Goal: Information Seeking & Learning: Learn about a topic

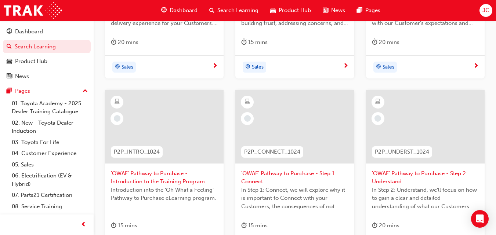
scroll to position [262, 0]
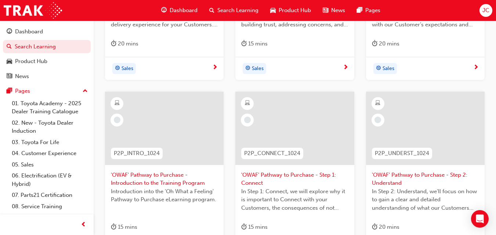
click at [279, 128] on div at bounding box center [294, 128] width 118 height 73
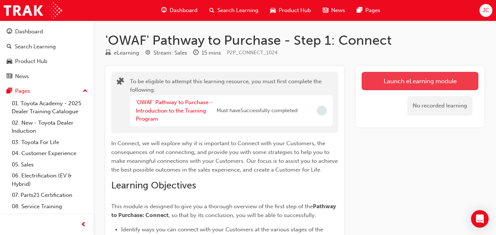
click at [436, 80] on button "Launch eLearning module" at bounding box center [419, 81] width 117 height 18
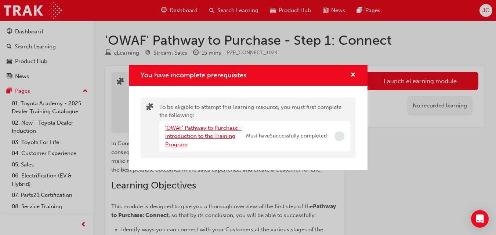
click at [219, 136] on link "'OWAF' Pathway to Purchase - Introduction to the Training Program" at bounding box center [203, 136] width 77 height 23
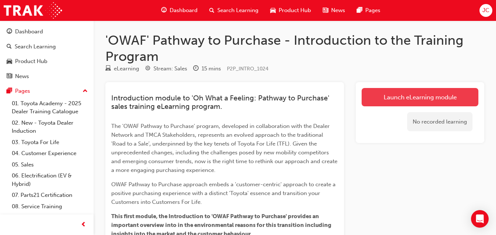
click at [403, 98] on link "Launch eLearning module" at bounding box center [419, 97] width 117 height 18
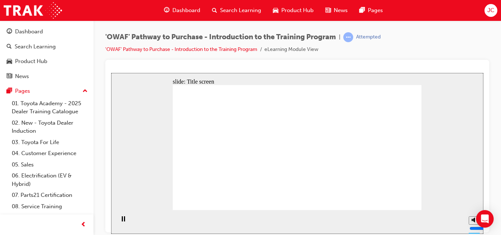
drag, startPoint x: 474, startPoint y: 193, endPoint x: 474, endPoint y: 183, distance: 9.9
type input "10"
click at [474, 198] on input "volume" at bounding box center [493, 201] width 47 height 6
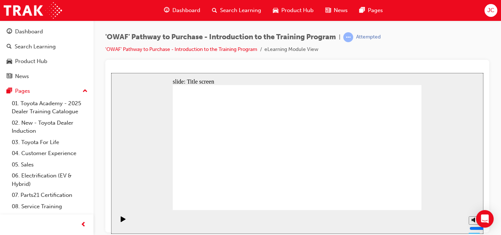
click at [121, 222] on icon "Play (Ctrl+Alt+P)" at bounding box center [123, 219] width 5 height 6
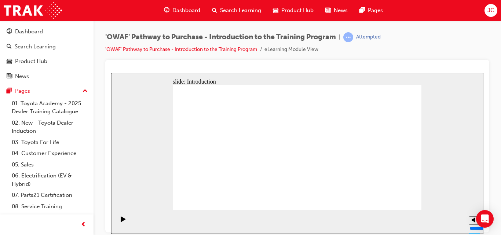
drag, startPoint x: 264, startPoint y: 162, endPoint x: 283, endPoint y: 154, distance: 20.0
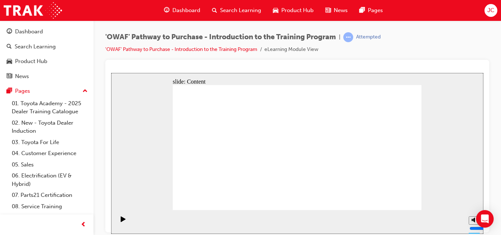
drag, startPoint x: 405, startPoint y: 198, endPoint x: 427, endPoint y: 131, distance: 71.2
click at [427, 131] on div "slide: Content Rectangle 1 Group 2 Rectangle 1 Toyota For Life Group 1 Oval 1 L…" at bounding box center [297, 153] width 372 height 161
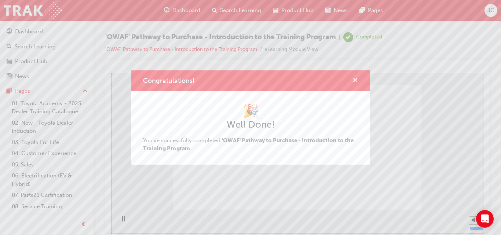
click at [354, 80] on span "cross-icon" at bounding box center [355, 81] width 6 height 7
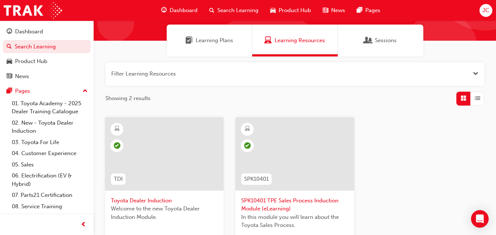
scroll to position [52, 0]
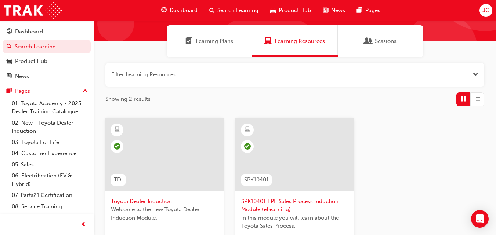
click at [192, 50] on div "Learning Plans" at bounding box center [209, 41] width 85 height 32
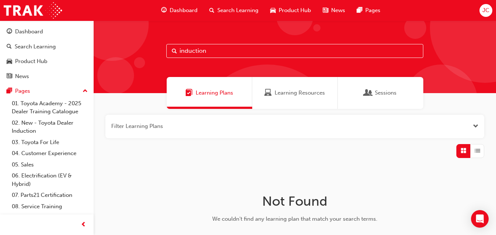
click at [315, 96] on span "Learning Resources" at bounding box center [299, 93] width 50 height 8
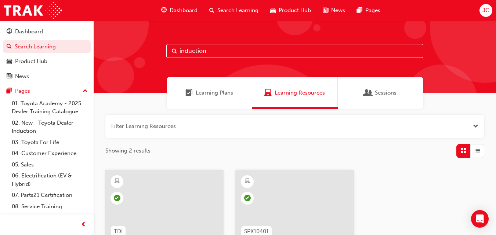
click at [386, 90] on span "Sessions" at bounding box center [386, 93] width 22 height 8
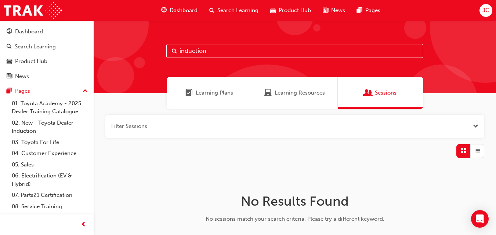
click at [291, 99] on div "Learning Resources" at bounding box center [294, 93] width 85 height 32
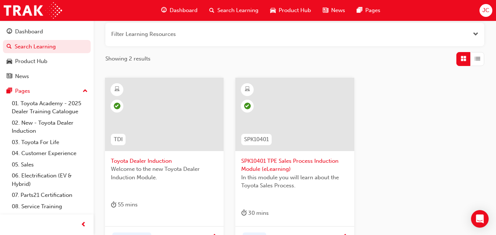
scroll to position [95, 0]
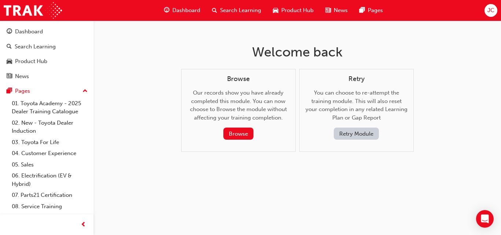
click at [180, 10] on span "Dashboard" at bounding box center [186, 10] width 28 height 8
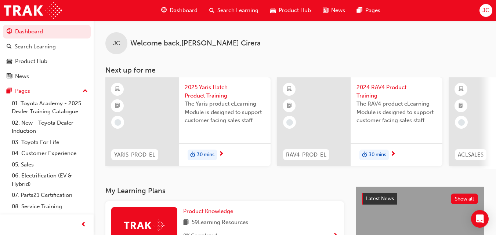
drag, startPoint x: 242, startPoint y: 172, endPoint x: 253, endPoint y: 170, distance: 11.2
click at [253, 169] on div "YARIS-PROD-EL 2025 Yaris Hatch Product Training The Yaris product eLearning Mod…" at bounding box center [300, 123] width 390 height 92
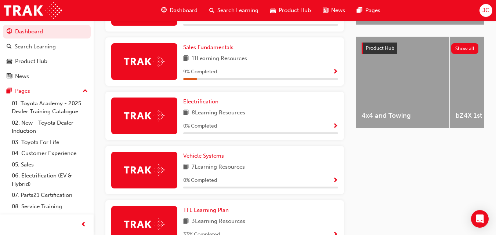
scroll to position [264, 0]
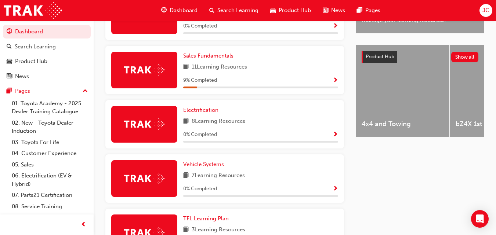
click at [334, 81] on span "Show Progress" at bounding box center [335, 80] width 6 height 7
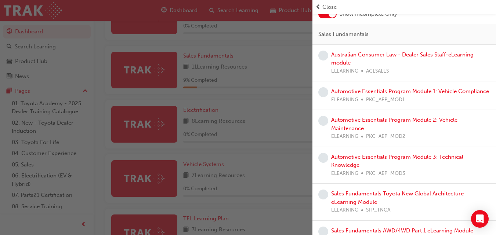
scroll to position [34, 0]
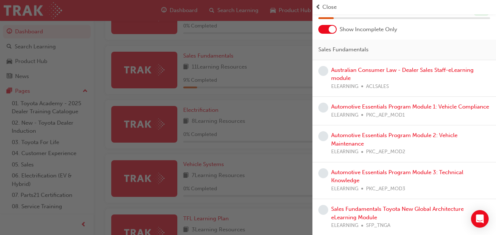
click at [325, 7] on span "Close" at bounding box center [329, 7] width 14 height 8
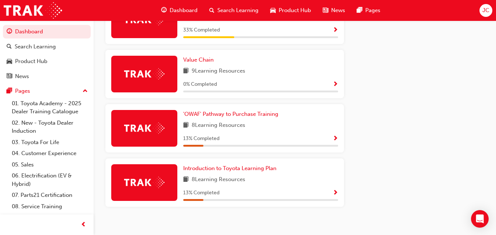
scroll to position [478, 0]
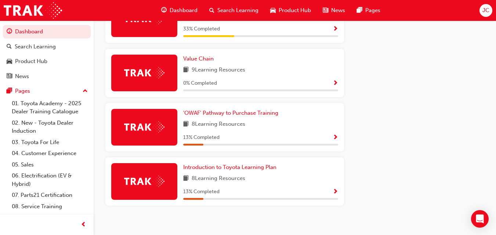
click at [336, 141] on span "Show Progress" at bounding box center [335, 138] width 6 height 7
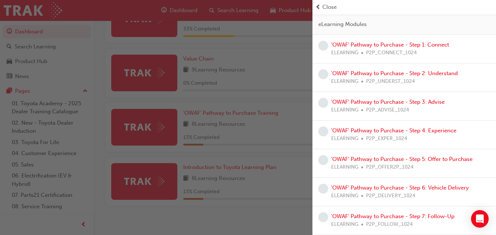
scroll to position [0, 0]
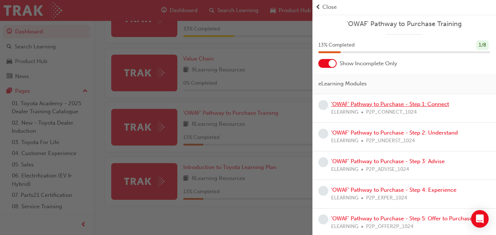
click at [381, 102] on link "'OWAF' Pathway to Purchase - Step 1: Connect" at bounding box center [390, 104] width 118 height 7
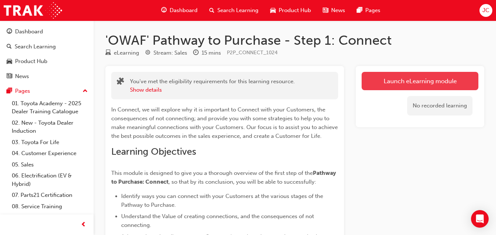
click at [410, 80] on link "Launch eLearning module" at bounding box center [419, 81] width 117 height 18
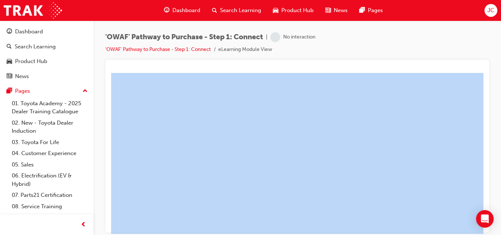
drag, startPoint x: 497, startPoint y: 72, endPoint x: 490, endPoint y: 124, distance: 52.6
click at [490, 124] on div "'OWAF' Pathway to Purchase - Step 1: Connect | No interaction 'OWAF' Pathway to…" at bounding box center [298, 119] width 408 height 196
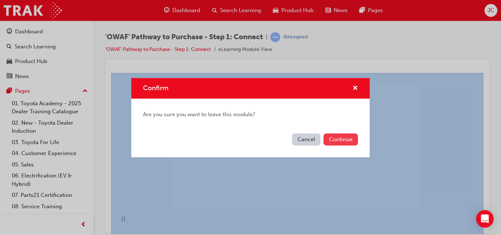
click at [344, 136] on button "Continue" at bounding box center [341, 140] width 34 height 12
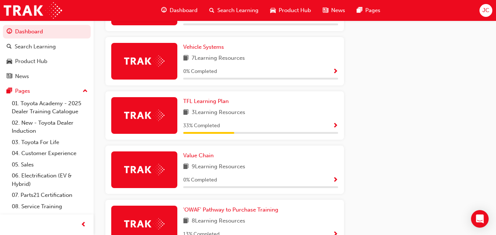
scroll to position [488, 0]
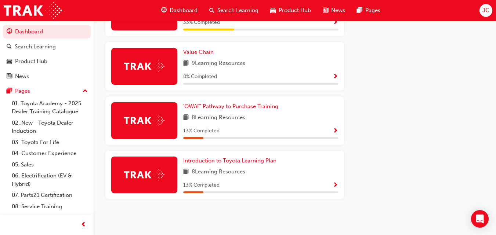
click at [332, 184] on div "13 % Completed" at bounding box center [260, 185] width 155 height 9
click at [335, 184] on span "Show Progress" at bounding box center [335, 185] width 6 height 7
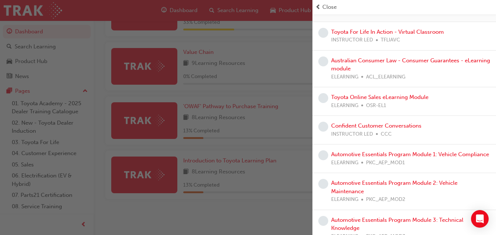
scroll to position [0, 0]
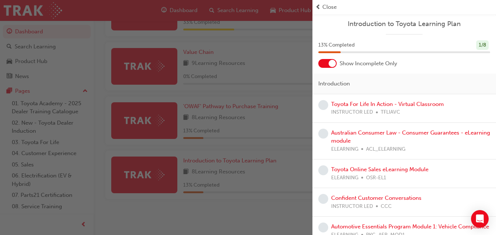
click at [171, 210] on div "button" at bounding box center [156, 117] width 312 height 235
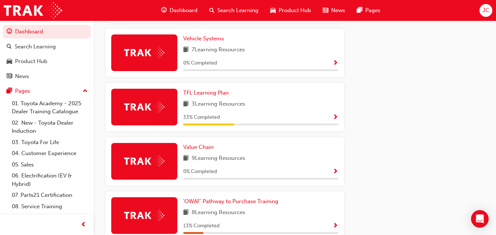
scroll to position [488, 0]
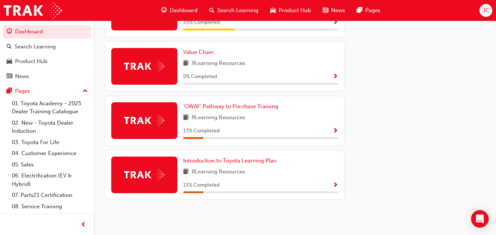
click at [333, 185] on span "Show Progress" at bounding box center [335, 185] width 6 height 7
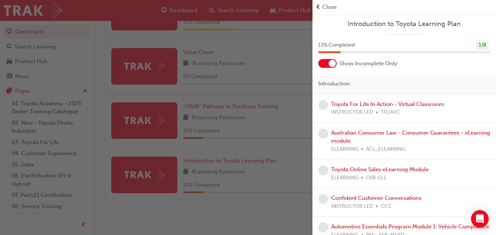
click at [326, 57] on div "13 % Completed 1 / 8" at bounding box center [403, 49] width 183 height 19
click at [326, 60] on div at bounding box center [327, 63] width 18 height 9
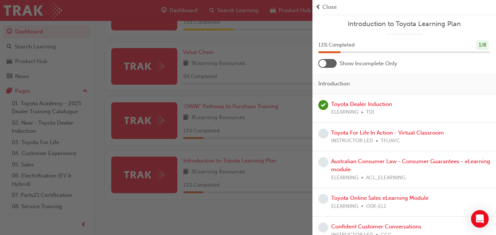
click at [326, 60] on div at bounding box center [327, 63] width 18 height 9
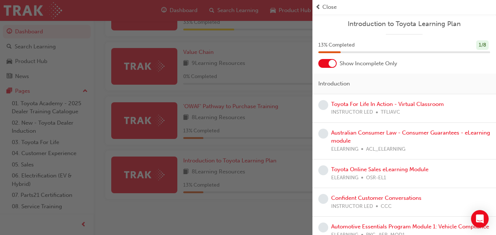
click at [326, 60] on div at bounding box center [327, 63] width 18 height 9
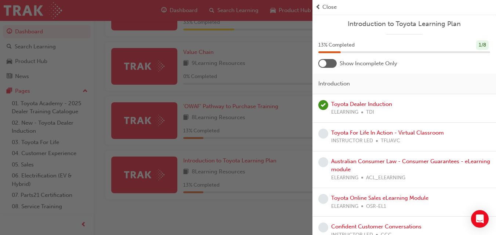
click at [255, 212] on div "button" at bounding box center [156, 117] width 312 height 235
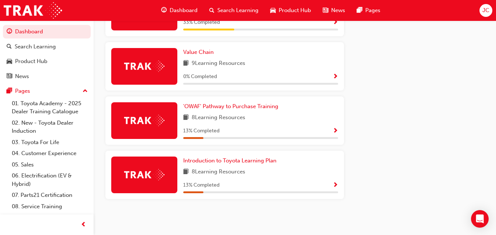
click at [335, 133] on span "Show Progress" at bounding box center [335, 131] width 6 height 7
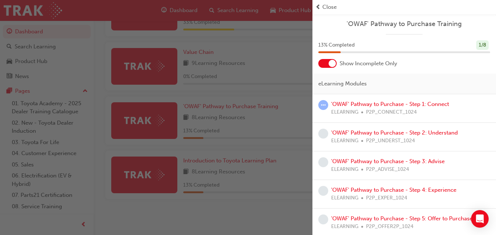
click at [329, 64] on div at bounding box center [331, 63] width 7 height 7
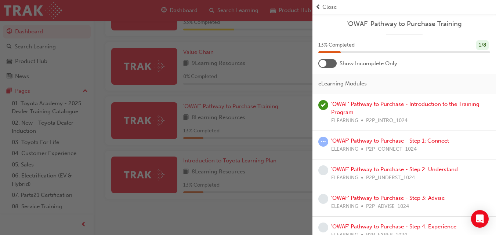
click at [224, 216] on div "button" at bounding box center [156, 117] width 312 height 235
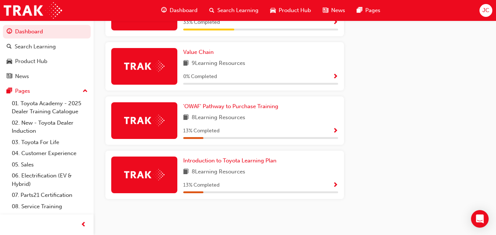
click at [336, 131] on span "Show Progress" at bounding box center [335, 131] width 6 height 7
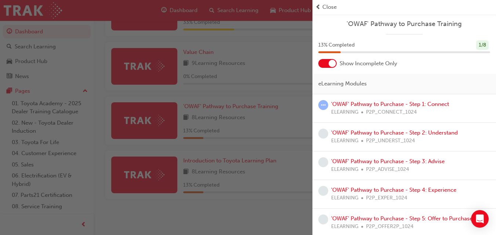
click at [326, 60] on div at bounding box center [327, 63] width 18 height 9
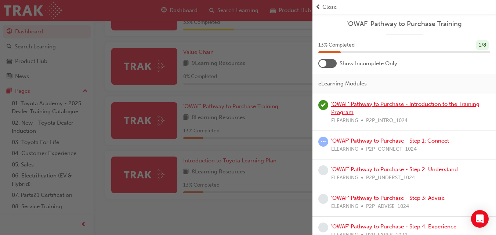
click at [375, 104] on link "'OWAF' Pathway to Purchase - Introduction to the Training Program" at bounding box center [405, 108] width 148 height 15
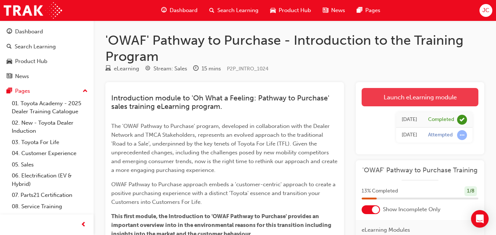
click at [413, 99] on link "Launch eLearning module" at bounding box center [419, 97] width 117 height 18
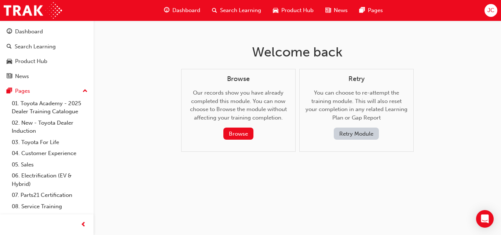
click at [349, 132] on button "Retry Module" at bounding box center [356, 134] width 45 height 12
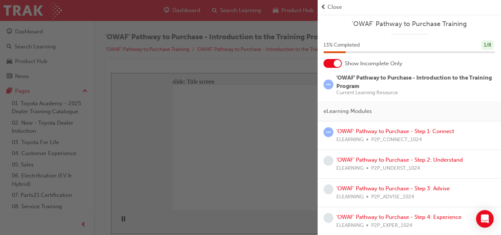
click at [335, 3] on span "Close" at bounding box center [335, 7] width 14 height 8
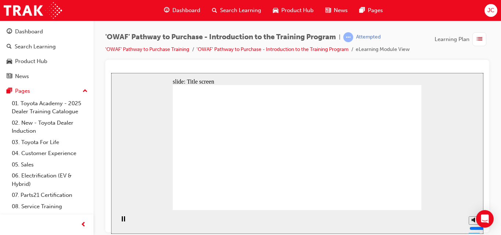
drag, startPoint x: 358, startPoint y: 163, endPoint x: 367, endPoint y: 179, distance: 18.2
click at [235, 211] on section "Playback Speed 2 1.75 1.5 1.25 Normal" at bounding box center [297, 222] width 372 height 24
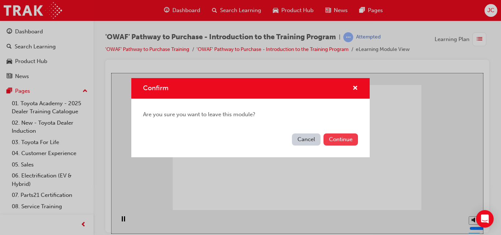
click at [344, 143] on button "Continue" at bounding box center [341, 140] width 34 height 12
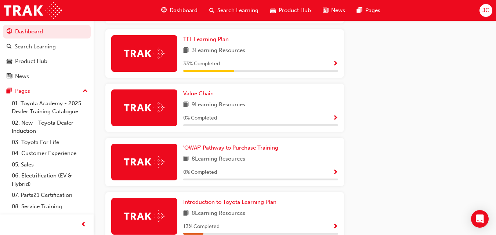
scroll to position [476, 0]
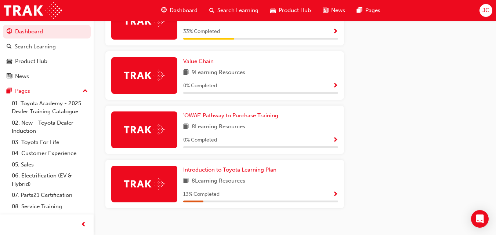
click at [340, 141] on div "'OWAF' Pathway to Purchase Training 8 Learning Resources 0 % Completed" at bounding box center [224, 130] width 238 height 48
click at [333, 141] on span "Show Progress" at bounding box center [335, 140] width 6 height 7
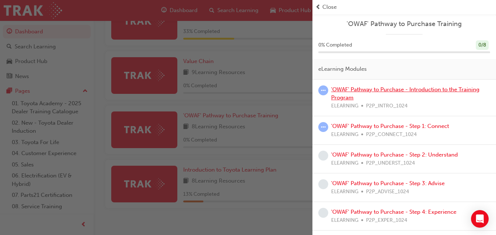
click at [337, 91] on link "'OWAF' Pathway to Purchase - Introduction to the Training Program" at bounding box center [405, 93] width 148 height 15
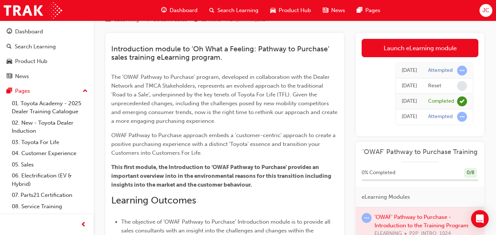
scroll to position [41, 0]
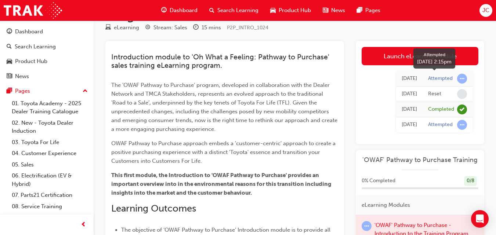
click at [460, 79] on span "learningRecordVerb_ATTEMPT-icon" at bounding box center [462, 79] width 10 height 10
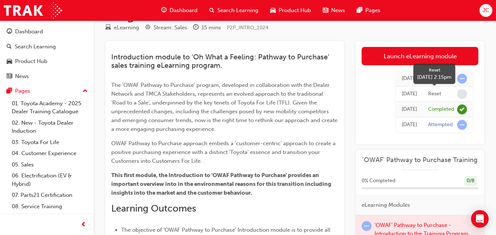
click at [460, 95] on span "learningRecordVerb_NONE-icon" at bounding box center [462, 94] width 10 height 10
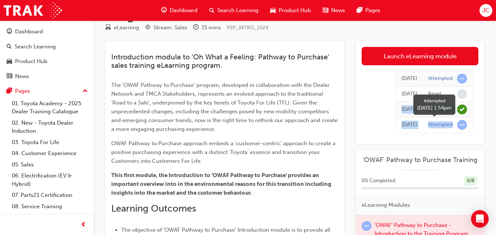
drag, startPoint x: 460, startPoint y: 95, endPoint x: 461, endPoint y: 125, distance: 30.1
click at [461, 125] on tbody "Today Attempted Today Reset Today Completed Today Attempted" at bounding box center [434, 101] width 76 height 61
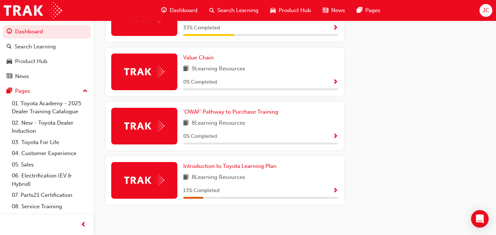
scroll to position [488, 0]
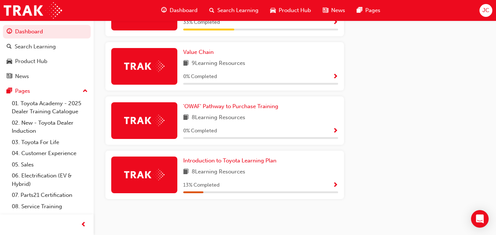
click at [332, 128] on div "0 % Completed" at bounding box center [260, 131] width 155 height 9
click at [336, 132] on span "Show Progress" at bounding box center [335, 131] width 6 height 7
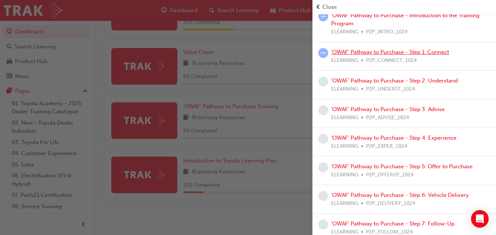
scroll to position [81, 0]
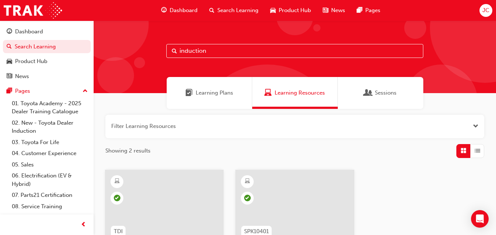
click at [207, 98] on div "Learning Plans" at bounding box center [209, 93] width 85 height 32
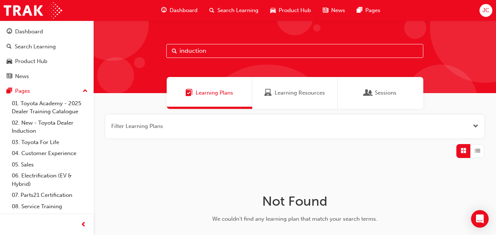
click at [281, 95] on span "Learning Resources" at bounding box center [299, 93] width 50 height 8
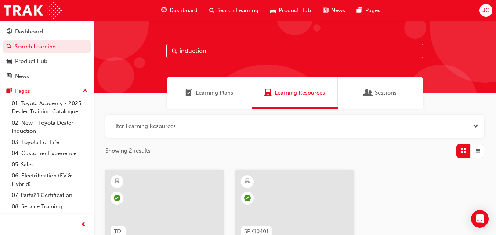
click at [373, 96] on div "Sessions" at bounding box center [380, 93] width 32 height 8
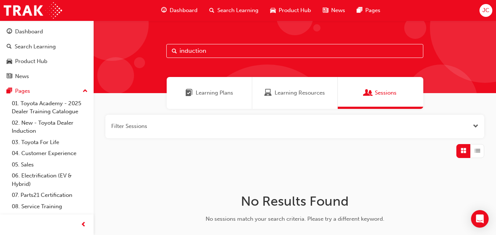
click at [278, 88] on div "Learning Resources" at bounding box center [294, 93] width 85 height 32
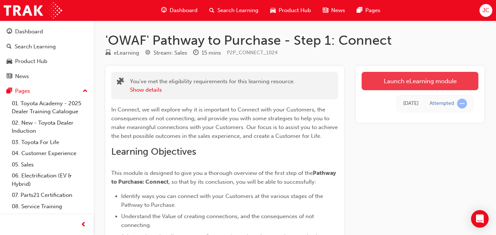
click at [417, 85] on link "Launch eLearning module" at bounding box center [419, 81] width 117 height 18
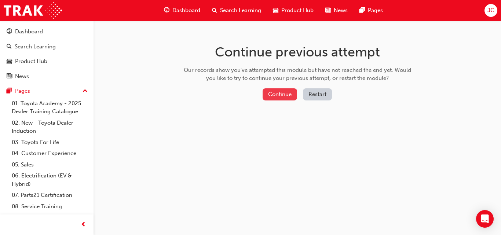
click at [279, 95] on button "Continue" at bounding box center [280, 94] width 34 height 12
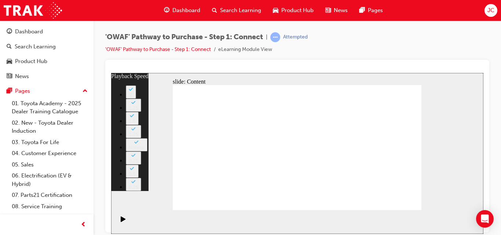
type input "76"
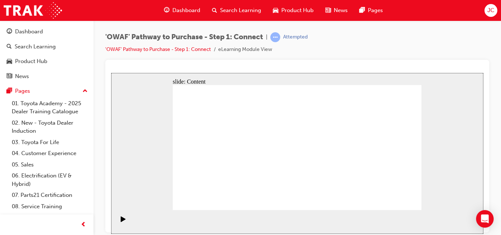
drag, startPoint x: 397, startPoint y: 197, endPoint x: 365, endPoint y: 191, distance: 31.7
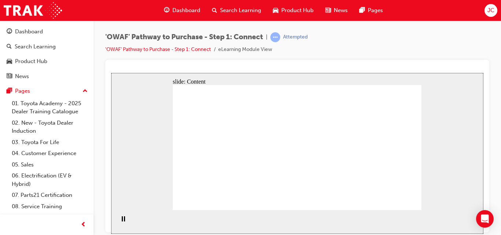
drag, startPoint x: 209, startPoint y: 136, endPoint x: 277, endPoint y: 137, distance: 67.9
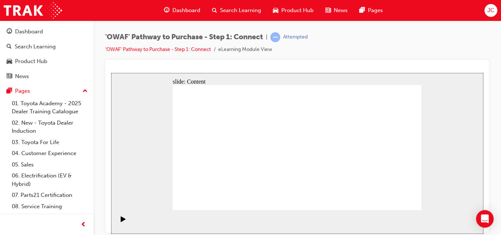
drag, startPoint x: 186, startPoint y: 114, endPoint x: 227, endPoint y: 135, distance: 45.4
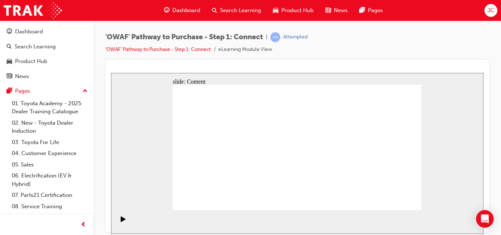
drag, startPoint x: 391, startPoint y: 211, endPoint x: 430, endPoint y: 197, distance: 41.4
click at [430, 197] on div "slide: Content Rectangle 1 Rectangle Connecting with CARE In the next module, S…" at bounding box center [297, 153] width 372 height 161
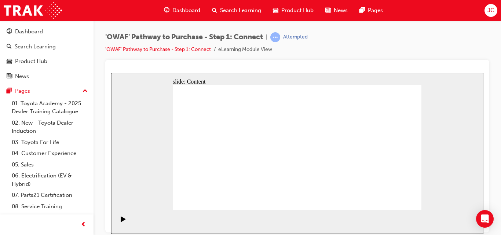
drag, startPoint x: 393, startPoint y: 204, endPoint x: 397, endPoint y: 202, distance: 4.4
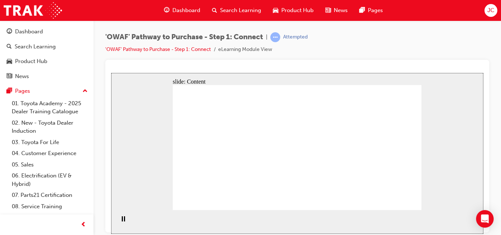
drag, startPoint x: 287, startPoint y: 105, endPoint x: 284, endPoint y: 101, distance: 5.6
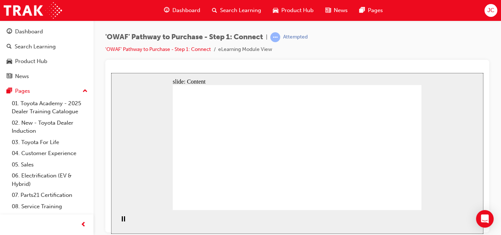
drag, startPoint x: 320, startPoint y: 98, endPoint x: 334, endPoint y: 99, distance: 14.0
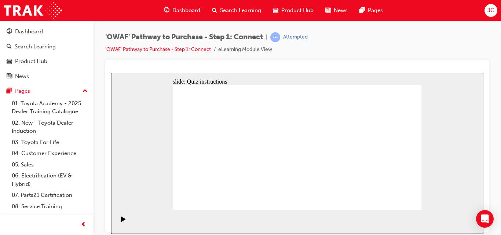
drag, startPoint x: 399, startPoint y: 201, endPoint x: 315, endPoint y: 244, distance: 94.0
drag, startPoint x: 209, startPoint y: 160, endPoint x: 212, endPoint y: 168, distance: 8.7
drag, startPoint x: 245, startPoint y: 195, endPoint x: 368, endPoint y: 112, distance: 147.6
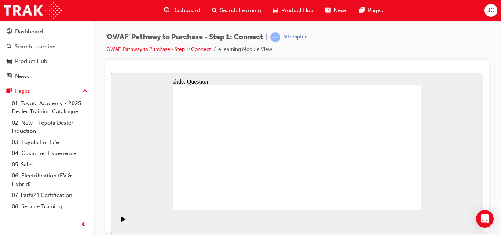
drag, startPoint x: 279, startPoint y: 190, endPoint x: 401, endPoint y: 120, distance: 140.6
drag, startPoint x: 227, startPoint y: 160, endPoint x: 395, endPoint y: 154, distance: 167.7
drag, startPoint x: 216, startPoint y: 184, endPoint x: 341, endPoint y: 119, distance: 140.9
drag, startPoint x: 256, startPoint y: 157, endPoint x: 381, endPoint y: 183, distance: 127.3
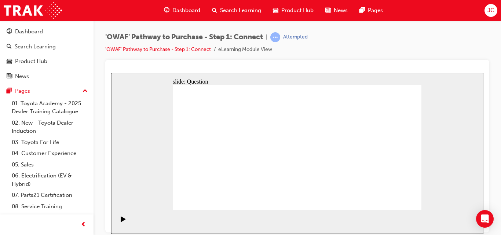
drag, startPoint x: 289, startPoint y: 160, endPoint x: 351, endPoint y: 182, distance: 65.8
drag, startPoint x: 207, startPoint y: 161, endPoint x: 329, endPoint y: 152, distance: 122.1
drag, startPoint x: 369, startPoint y: 148, endPoint x: 362, endPoint y: 145, distance: 7.4
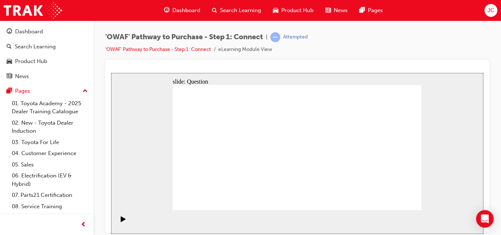
drag, startPoint x: 364, startPoint y: 165, endPoint x: 350, endPoint y: 157, distance: 15.8
drag, startPoint x: 378, startPoint y: 158, endPoint x: 307, endPoint y: 164, distance: 71.4
drag, startPoint x: 380, startPoint y: 168, endPoint x: 234, endPoint y: 167, distance: 145.3
drag, startPoint x: 380, startPoint y: 166, endPoint x: 316, endPoint y: 165, distance: 64.2
drag, startPoint x: 380, startPoint y: 164, endPoint x: 304, endPoint y: 164, distance: 75.9
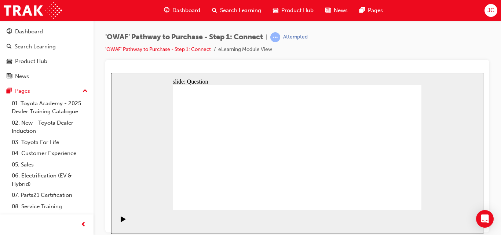
drag, startPoint x: 390, startPoint y: 159, endPoint x: 317, endPoint y: 167, distance: 73.0
drag, startPoint x: 388, startPoint y: 149, endPoint x: 242, endPoint y: 153, distance: 145.7
drag, startPoint x: 386, startPoint y: 162, endPoint x: 237, endPoint y: 162, distance: 148.6
drag, startPoint x: 382, startPoint y: 161, endPoint x: 231, endPoint y: 169, distance: 151.0
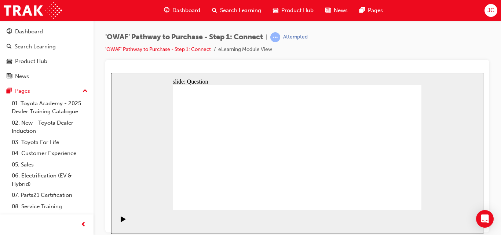
radio input "true"
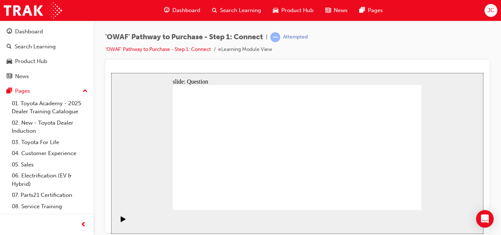
checkbox input "true"
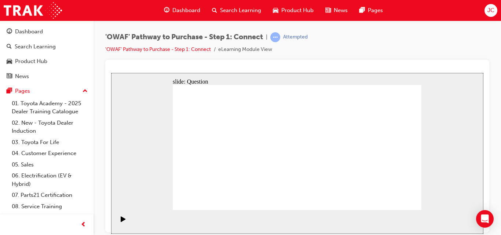
checkbox input "true"
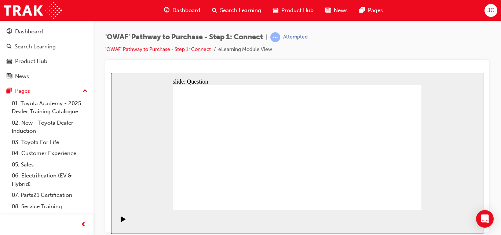
drag, startPoint x: 235, startPoint y: 187, endPoint x: 316, endPoint y: 131, distance: 98.3
drag, startPoint x: 280, startPoint y: 172, endPoint x: 287, endPoint y: 165, distance: 10.4
drag, startPoint x: 279, startPoint y: 197, endPoint x: 365, endPoint y: 128, distance: 110.4
drag, startPoint x: 324, startPoint y: 187, endPoint x: 227, endPoint y: 146, distance: 105.2
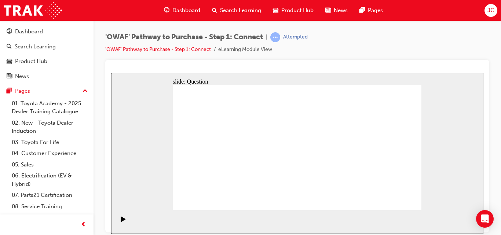
drag, startPoint x: 364, startPoint y: 175, endPoint x: 281, endPoint y: 145, distance: 88.3
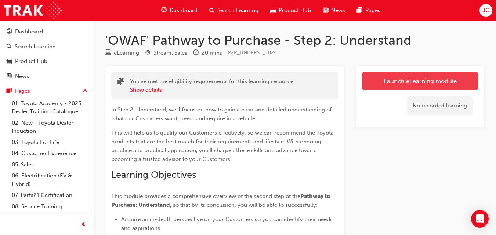
click at [402, 80] on link "Launch eLearning module" at bounding box center [419, 81] width 117 height 18
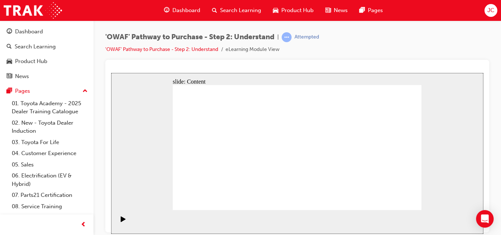
click at [396, 54] on div "'OWAF' Pathway to Purchase - Step 2: Understand | Attempted 'OWAF' Pathway to P…" at bounding box center [297, 46] width 384 height 28
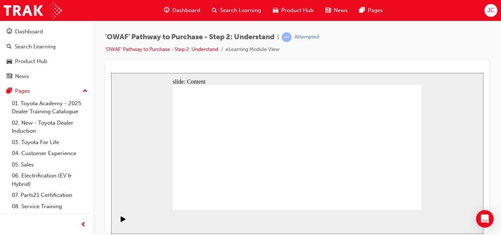
drag, startPoint x: 284, startPoint y: 138, endPoint x: 308, endPoint y: 144, distance: 25.3
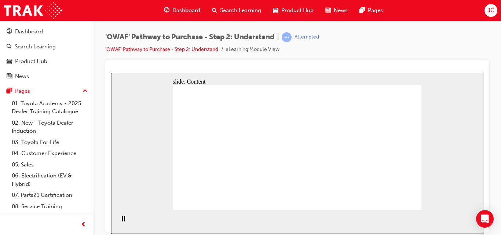
drag, startPoint x: 329, startPoint y: 168, endPoint x: 352, endPoint y: 118, distance: 54.3
drag, startPoint x: 348, startPoint y: 146, endPoint x: 352, endPoint y: 146, distance: 4.1
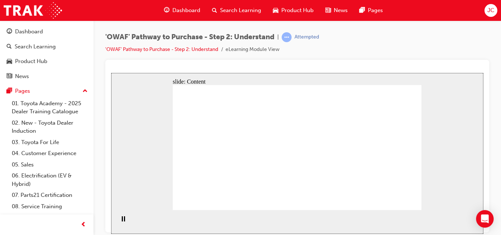
drag, startPoint x: 191, startPoint y: 177, endPoint x: 226, endPoint y: 183, distance: 35.7
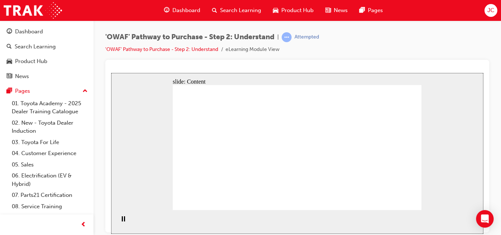
drag, startPoint x: 226, startPoint y: 183, endPoint x: 219, endPoint y: 175, distance: 10.4
drag, startPoint x: 219, startPoint y: 175, endPoint x: 222, endPoint y: 181, distance: 6.9
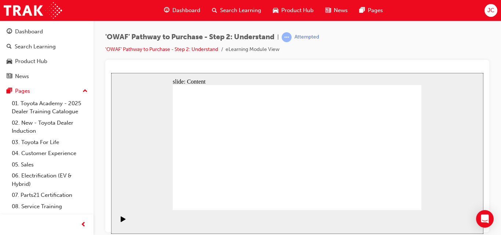
drag, startPoint x: 222, startPoint y: 181, endPoint x: 214, endPoint y: 177, distance: 9.5
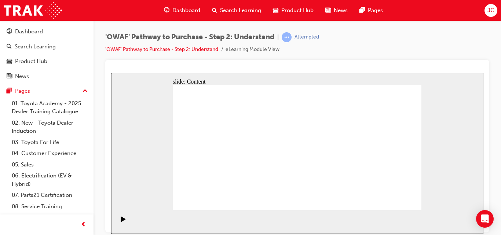
drag, startPoint x: 216, startPoint y: 180, endPoint x: 248, endPoint y: 179, distance: 31.9
drag, startPoint x: 248, startPoint y: 179, endPoint x: 267, endPoint y: 179, distance: 18.7
drag, startPoint x: 267, startPoint y: 179, endPoint x: 328, endPoint y: 179, distance: 61.3
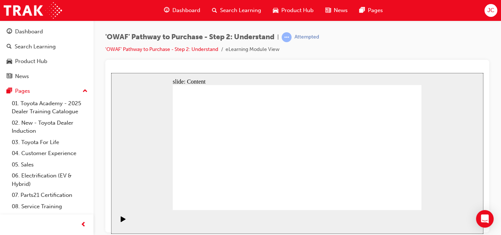
drag, startPoint x: 348, startPoint y: 181, endPoint x: 371, endPoint y: 176, distance: 23.3
drag, startPoint x: 371, startPoint y: 176, endPoint x: 383, endPoint y: 178, distance: 12.2
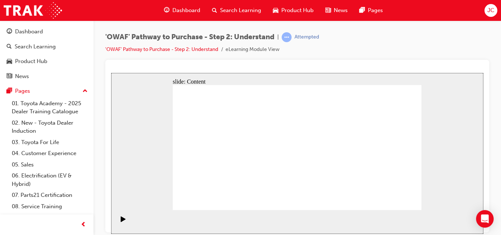
drag, startPoint x: 397, startPoint y: 175, endPoint x: 374, endPoint y: 178, distance: 23.6
drag, startPoint x: 374, startPoint y: 178, endPoint x: 340, endPoint y: 176, distance: 34.2
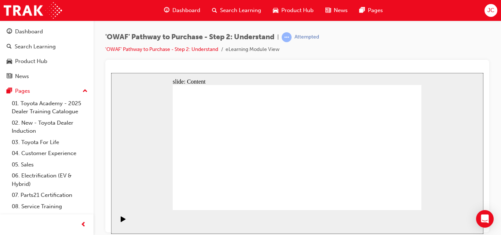
drag, startPoint x: 340, startPoint y: 176, endPoint x: 315, endPoint y: 175, distance: 25.0
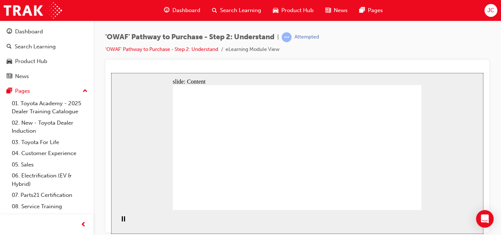
drag, startPoint x: 261, startPoint y: 107, endPoint x: 285, endPoint y: 165, distance: 62.3
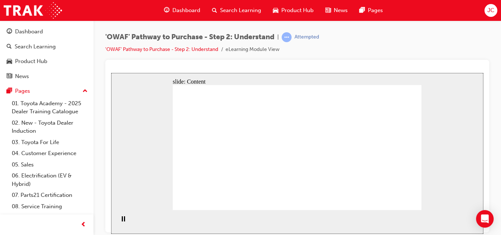
drag, startPoint x: 257, startPoint y: 134, endPoint x: 305, endPoint y: 143, distance: 48.3
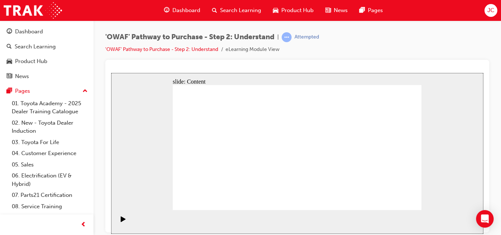
drag, startPoint x: 285, startPoint y: 107, endPoint x: 305, endPoint y: 107, distance: 19.4
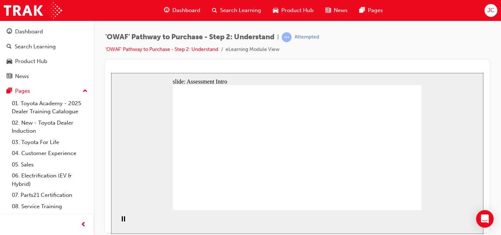
drag, startPoint x: 371, startPoint y: 159, endPoint x: 213, endPoint y: 166, distance: 157.9
drag, startPoint x: 383, startPoint y: 169, endPoint x: 217, endPoint y: 158, distance: 166.2
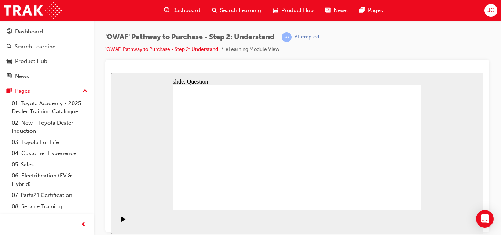
drag, startPoint x: 377, startPoint y: 170, endPoint x: 242, endPoint y: 181, distance: 135.4
drag, startPoint x: 381, startPoint y: 177, endPoint x: 226, endPoint y: 186, distance: 155.1
drag, startPoint x: 386, startPoint y: 173, endPoint x: 224, endPoint y: 170, distance: 162.5
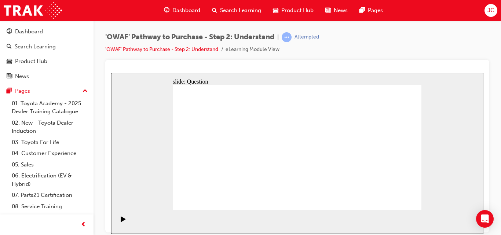
drag, startPoint x: 384, startPoint y: 168, endPoint x: 230, endPoint y: 176, distance: 154.7
drag, startPoint x: 381, startPoint y: 167, endPoint x: 238, endPoint y: 162, distance: 142.4
drag, startPoint x: 382, startPoint y: 171, endPoint x: 259, endPoint y: 165, distance: 123.4
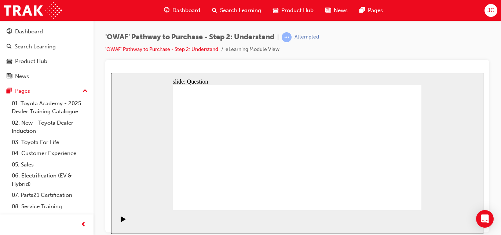
drag, startPoint x: 375, startPoint y: 172, endPoint x: 218, endPoint y: 173, distance: 156.6
drag, startPoint x: 380, startPoint y: 170, endPoint x: 219, endPoint y: 179, distance: 160.9
drag, startPoint x: 382, startPoint y: 171, endPoint x: 315, endPoint y: 165, distance: 67.3
drag, startPoint x: 380, startPoint y: 171, endPoint x: 311, endPoint y: 171, distance: 68.6
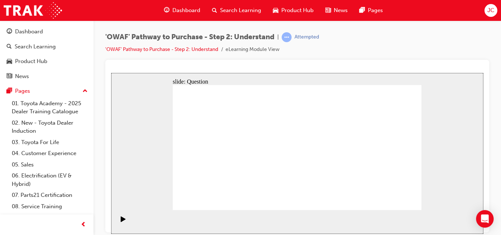
drag, startPoint x: 387, startPoint y: 176, endPoint x: 318, endPoint y: 180, distance: 69.1
drag, startPoint x: 384, startPoint y: 168, endPoint x: 213, endPoint y: 186, distance: 171.6
drag, startPoint x: 394, startPoint y: 165, endPoint x: 275, endPoint y: 169, distance: 119.6
drag, startPoint x: 379, startPoint y: 175, endPoint x: 219, endPoint y: 183, distance: 159.4
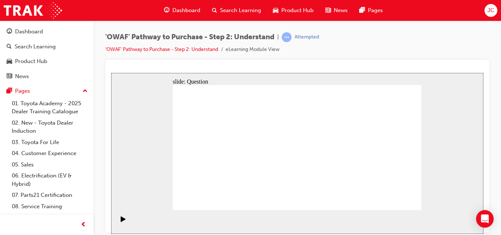
drag, startPoint x: 231, startPoint y: 186, endPoint x: 241, endPoint y: 139, distance: 48.6
drag, startPoint x: 270, startPoint y: 202, endPoint x: 289, endPoint y: 139, distance: 65.8
drag, startPoint x: 318, startPoint y: 171, endPoint x: 339, endPoint y: 133, distance: 43.3
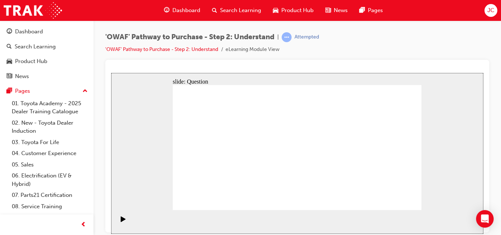
drag, startPoint x: 353, startPoint y: 198, endPoint x: 302, endPoint y: 148, distance: 71.3
drag, startPoint x: 220, startPoint y: 165, endPoint x: 267, endPoint y: 157, distance: 47.6
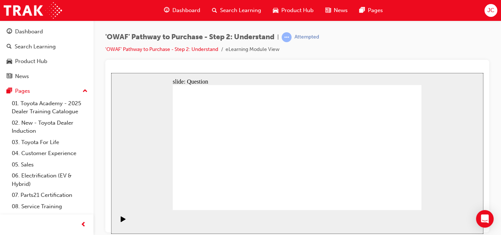
checkbox input "true"
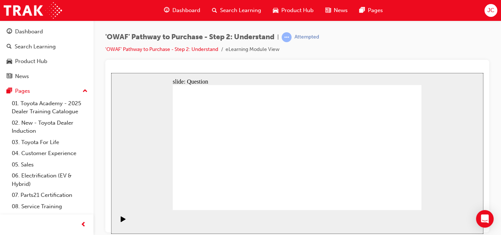
checkbox input "true"
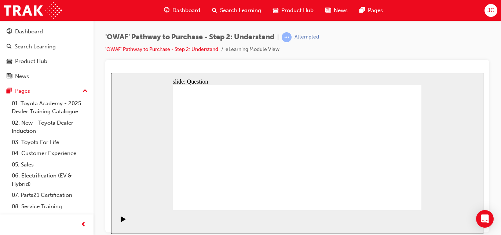
radio input "true"
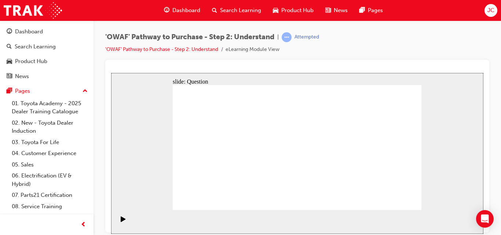
drag, startPoint x: 194, startPoint y: 138, endPoint x: 200, endPoint y: 184, distance: 45.9
drag, startPoint x: 200, startPoint y: 184, endPoint x: 197, endPoint y: 122, distance: 61.7
drag, startPoint x: 347, startPoint y: 135, endPoint x: 251, endPoint y: 184, distance: 107.6
drag, startPoint x: 297, startPoint y: 134, endPoint x: 203, endPoint y: 181, distance: 105.3
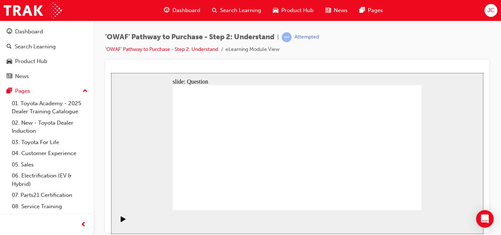
drag, startPoint x: 316, startPoint y: 131, endPoint x: 219, endPoint y: 180, distance: 108.3
drag, startPoint x: 251, startPoint y: 134, endPoint x: 280, endPoint y: 194, distance: 66.9
drag, startPoint x: 266, startPoint y: 137, endPoint x: 365, endPoint y: 185, distance: 109.1
drag, startPoint x: 198, startPoint y: 136, endPoint x: 271, endPoint y: 166, distance: 79.1
drag, startPoint x: 223, startPoint y: 134, endPoint x: 344, endPoint y: 177, distance: 128.2
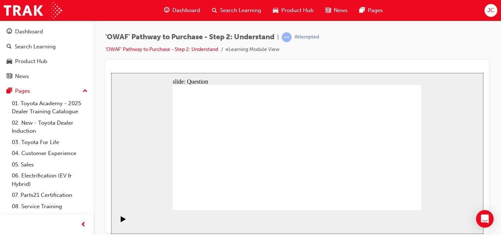
drag, startPoint x: 365, startPoint y: 135, endPoint x: 320, endPoint y: 180, distance: 63.8
drag, startPoint x: 398, startPoint y: 138, endPoint x: 399, endPoint y: 181, distance: 43.3
drag, startPoint x: 244, startPoint y: 136, endPoint x: 295, endPoint y: 187, distance: 71.3
drag, startPoint x: 281, startPoint y: 187, endPoint x: 316, endPoint y: 123, distance: 72.5
drag, startPoint x: 347, startPoint y: 180, endPoint x: 324, endPoint y: 136, distance: 50.4
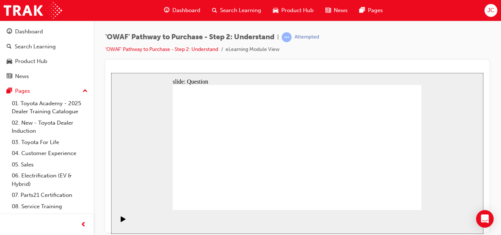
drag, startPoint x: 206, startPoint y: 140, endPoint x: 382, endPoint y: 191, distance: 183.5
drag, startPoint x: 373, startPoint y: 185, endPoint x: 343, endPoint y: 183, distance: 30.5
drag, startPoint x: 272, startPoint y: 130, endPoint x: 392, endPoint y: 182, distance: 131.0
drag, startPoint x: 398, startPoint y: 184, endPoint x: 371, endPoint y: 182, distance: 27.2
drag, startPoint x: 391, startPoint y: 133, endPoint x: 274, endPoint y: 180, distance: 126.3
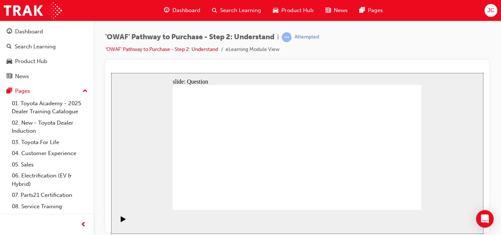
drag, startPoint x: 295, startPoint y: 187, endPoint x: 394, endPoint y: 184, distance: 98.7
drag, startPoint x: 218, startPoint y: 133, endPoint x: 285, endPoint y: 182, distance: 83.8
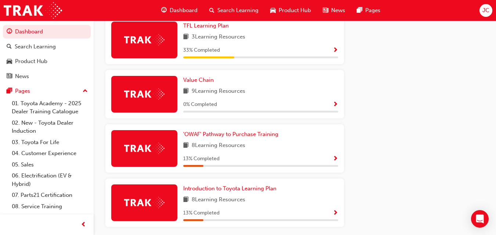
scroll to position [488, 0]
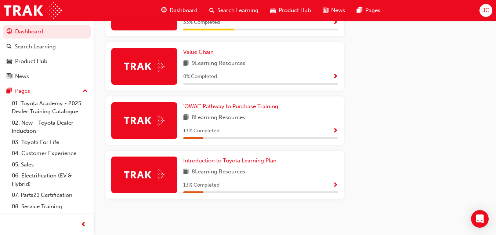
click at [310, 129] on div "13 % Completed" at bounding box center [260, 131] width 155 height 9
click at [331, 124] on div "'OWAF' Pathway to Purchase Training 8 Learning Resources 13 % Completed" at bounding box center [260, 120] width 155 height 37
click at [335, 131] on span "Show Progress" at bounding box center [335, 131] width 6 height 7
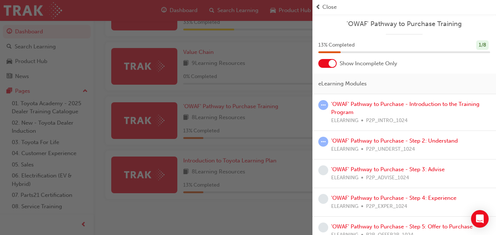
click at [326, 62] on div at bounding box center [327, 63] width 18 height 9
click at [333, 65] on div at bounding box center [327, 63] width 18 height 9
click at [333, 65] on div at bounding box center [331, 63] width 7 height 7
click at [333, 65] on div at bounding box center [327, 63] width 18 height 9
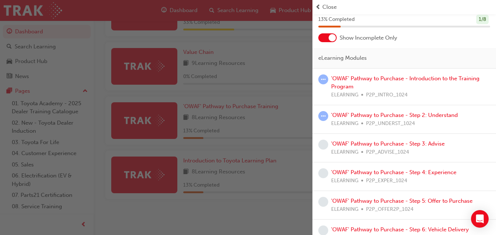
scroll to position [0, 0]
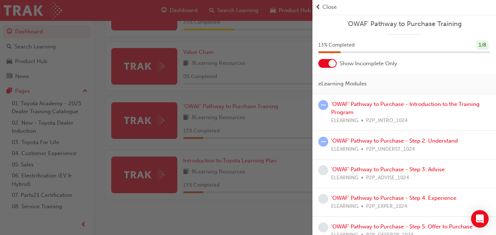
click at [326, 64] on div at bounding box center [327, 63] width 18 height 9
click at [334, 64] on div at bounding box center [327, 63] width 18 height 9
click at [331, 62] on div at bounding box center [331, 63] width 7 height 7
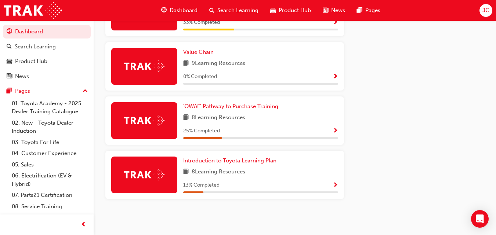
scroll to position [488, 0]
click at [332, 131] on div "25 % Completed" at bounding box center [260, 131] width 155 height 9
click at [337, 131] on span "Show Progress" at bounding box center [335, 131] width 6 height 7
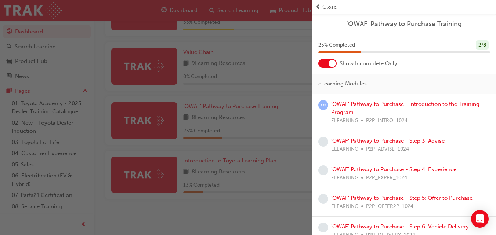
click at [328, 62] on div at bounding box center [331, 63] width 7 height 7
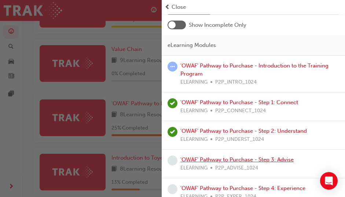
scroll to position [0, 0]
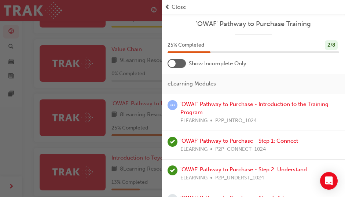
click at [175, 61] on div at bounding box center [171, 63] width 7 height 7
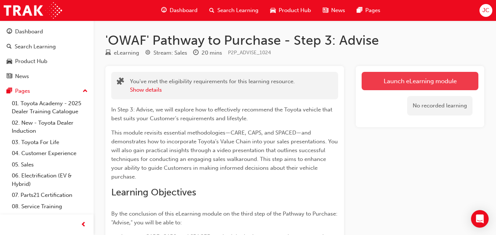
click at [433, 79] on link "Launch eLearning module" at bounding box center [419, 81] width 117 height 18
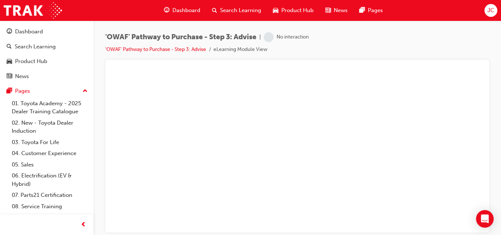
drag, startPoint x: 501, startPoint y: 56, endPoint x: 500, endPoint y: 69, distance: 12.1
click at [500, 69] on div "'OWAF' Pathway to Purchase - Step 3: Advise | No interaction 'OWAF' Pathway to …" at bounding box center [298, 119] width 408 height 196
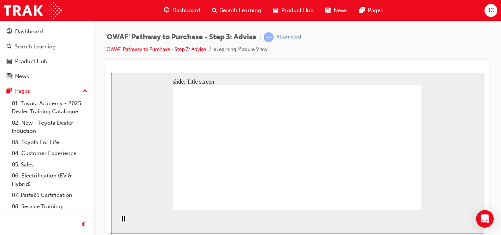
click at [124, 221] on rect "Pause (Ctrl+Alt+P)" at bounding box center [124, 218] width 1 height 5
click at [121, 219] on icon "Play (Ctrl+Alt+P)" at bounding box center [123, 219] width 5 height 6
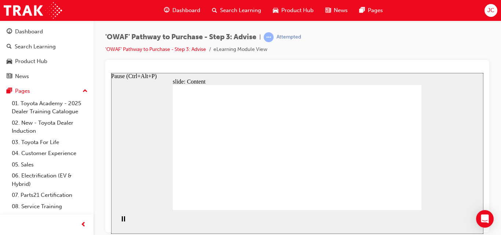
click at [124, 223] on div "Pause (Ctrl+Alt+P)" at bounding box center [123, 222] width 12 height 12
click at [124, 223] on div "Play (Ctrl+Alt+P)" at bounding box center [123, 222] width 12 height 12
click at [124, 223] on div "Pause (Ctrl+Alt+P)" at bounding box center [123, 222] width 12 height 12
click at [124, 223] on div "Play (Ctrl+Alt+P)" at bounding box center [123, 222] width 12 height 12
click at [121, 220] on icon "Play (Ctrl+Alt+P)" at bounding box center [123, 219] width 5 height 6
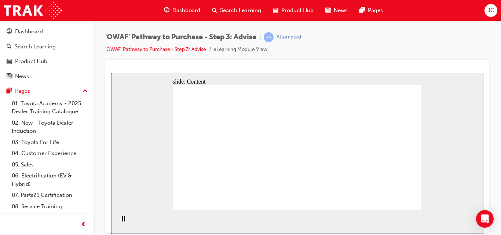
click at [465, 149] on div "slide: Content Build rapport C A R E Value Chain C A P S Features, Functions & …" at bounding box center [297, 153] width 372 height 161
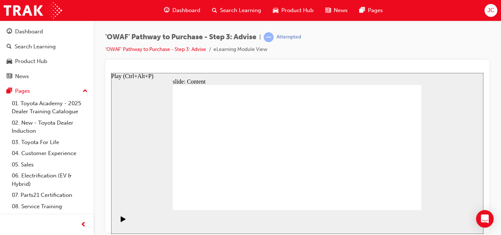
click at [117, 223] on div "Play (Ctrl+Alt+P)" at bounding box center [123, 222] width 12 height 12
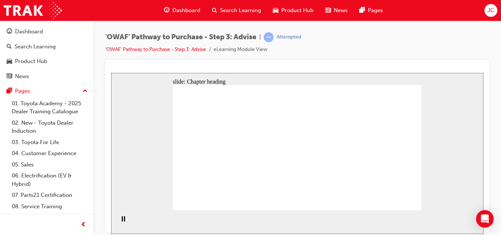
drag, startPoint x: 210, startPoint y: 150, endPoint x: 279, endPoint y: 128, distance: 72.5
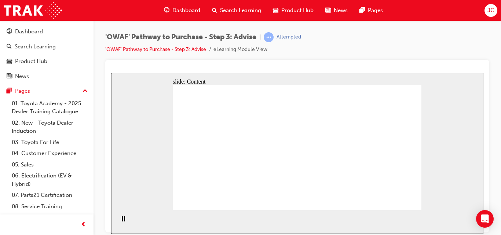
drag, startPoint x: 256, startPoint y: 140, endPoint x: 257, endPoint y: 145, distance: 4.1
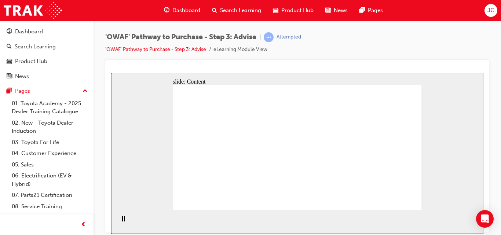
drag, startPoint x: 333, startPoint y: 171, endPoint x: 337, endPoint y: 163, distance: 9.5
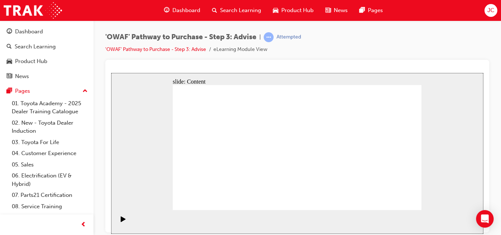
drag, startPoint x: 336, startPoint y: 93, endPoint x: 322, endPoint y: 138, distance: 47.1
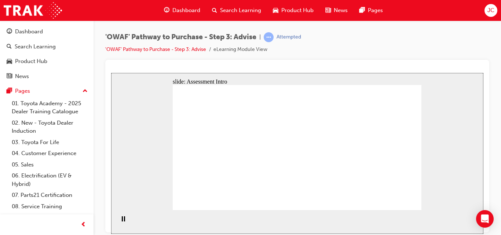
drag, startPoint x: 240, startPoint y: 191, endPoint x: 241, endPoint y: 142, distance: 49.5
drag, startPoint x: 229, startPoint y: 138, endPoint x: 231, endPoint y: 152, distance: 13.8
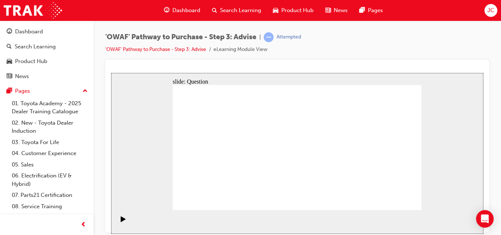
drag, startPoint x: 281, startPoint y: 186, endPoint x: 231, endPoint y: 139, distance: 68.2
drag, startPoint x: 369, startPoint y: 192, endPoint x: 238, endPoint y: 181, distance: 131.0
drag, startPoint x: 234, startPoint y: 134, endPoint x: 253, endPoint y: 196, distance: 65.3
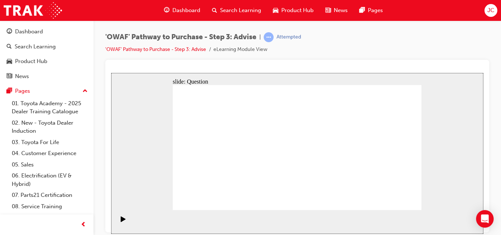
drag, startPoint x: 233, startPoint y: 171, endPoint x: 231, endPoint y: 142, distance: 28.7
drag, startPoint x: 231, startPoint y: 142, endPoint x: 233, endPoint y: 150, distance: 8.7
drag, startPoint x: 233, startPoint y: 150, endPoint x: 238, endPoint y: 169, distance: 19.7
drag, startPoint x: 283, startPoint y: 193, endPoint x: 227, endPoint y: 164, distance: 63.5
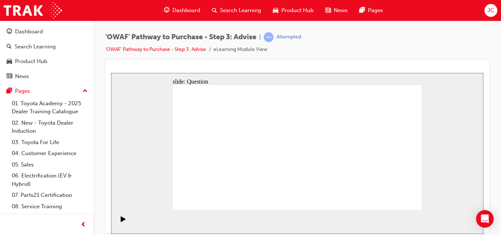
drag, startPoint x: 226, startPoint y: 134, endPoint x: 235, endPoint y: 179, distance: 45.5
drag, startPoint x: 229, startPoint y: 150, endPoint x: 229, endPoint y: 131, distance: 19.8
drag, startPoint x: 238, startPoint y: 193, endPoint x: 238, endPoint y: 160, distance: 32.3
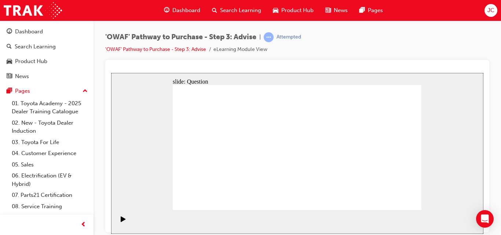
drag, startPoint x: 263, startPoint y: 177, endPoint x: 289, endPoint y: 180, distance: 25.9
drag, startPoint x: 302, startPoint y: 173, endPoint x: 285, endPoint y: 135, distance: 41.7
drag, startPoint x: 245, startPoint y: 176, endPoint x: 212, endPoint y: 147, distance: 44.0
drag, startPoint x: 294, startPoint y: 182, endPoint x: 329, endPoint y: 145, distance: 50.3
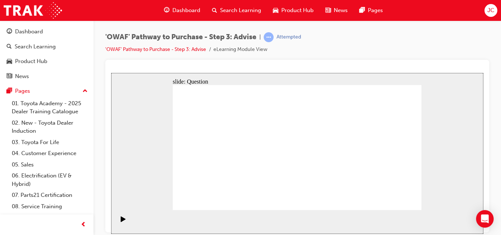
drag, startPoint x: 367, startPoint y: 160, endPoint x: 300, endPoint y: 161, distance: 67.1
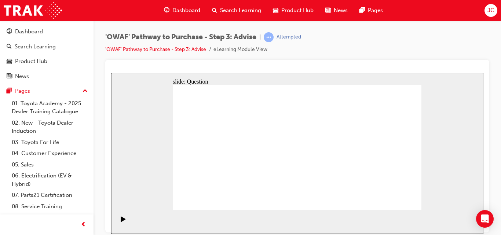
drag, startPoint x: 375, startPoint y: 178, endPoint x: 212, endPoint y: 176, distance: 162.5
drag, startPoint x: 377, startPoint y: 160, endPoint x: 224, endPoint y: 169, distance: 153.6
drag, startPoint x: 354, startPoint y: 160, endPoint x: 266, endPoint y: 167, distance: 88.3
drag, startPoint x: 362, startPoint y: 171, endPoint x: 299, endPoint y: 172, distance: 62.7
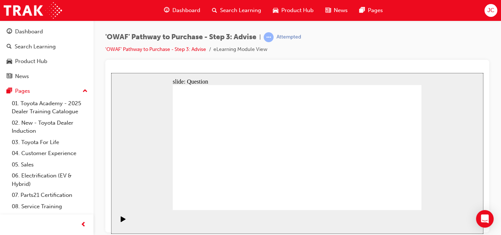
drag, startPoint x: 395, startPoint y: 162, endPoint x: 260, endPoint y: 177, distance: 135.7
drag, startPoint x: 390, startPoint y: 172, endPoint x: 240, endPoint y: 187, distance: 150.7
drag, startPoint x: 380, startPoint y: 171, endPoint x: 222, endPoint y: 184, distance: 159.0
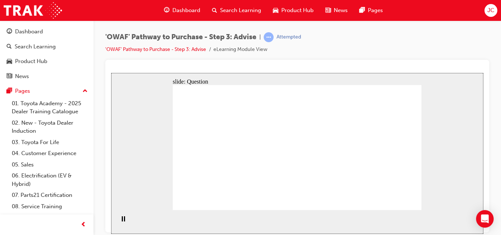
drag, startPoint x: 382, startPoint y: 164, endPoint x: 242, endPoint y: 168, distance: 139.5
drag, startPoint x: 389, startPoint y: 173, endPoint x: 236, endPoint y: 180, distance: 153.1
drag, startPoint x: 368, startPoint y: 174, endPoint x: 208, endPoint y: 169, distance: 159.6
drag, startPoint x: 377, startPoint y: 174, endPoint x: 219, endPoint y: 171, distance: 157.8
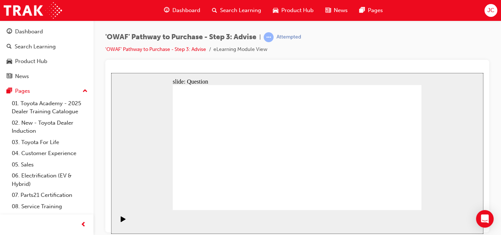
drag, startPoint x: 369, startPoint y: 167, endPoint x: 305, endPoint y: 168, distance: 64.6
drag, startPoint x: 392, startPoint y: 168, endPoint x: 246, endPoint y: 173, distance: 146.1
drag, startPoint x: 394, startPoint y: 164, endPoint x: 254, endPoint y: 178, distance: 140.5
drag, startPoint x: 390, startPoint y: 168, endPoint x: 241, endPoint y: 179, distance: 150.1
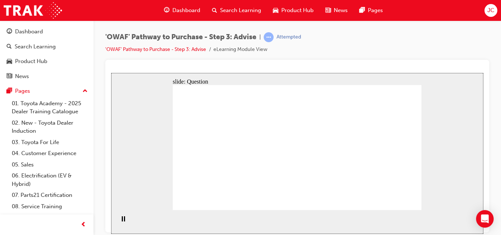
drag, startPoint x: 213, startPoint y: 153, endPoint x: 321, endPoint y: 158, distance: 107.2
drag, startPoint x: 224, startPoint y: 179, endPoint x: 325, endPoint y: 164, distance: 101.6
drag, startPoint x: 253, startPoint y: 175, endPoint x: 339, endPoint y: 149, distance: 90.3
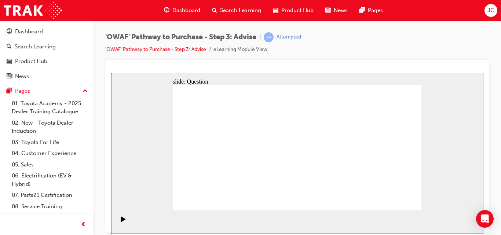
drag, startPoint x: 248, startPoint y: 157, endPoint x: 302, endPoint y: 160, distance: 53.6
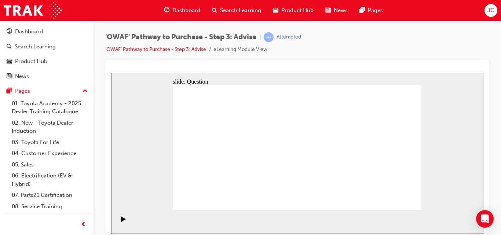
drag, startPoint x: 205, startPoint y: 136, endPoint x: 260, endPoint y: 189, distance: 76.5
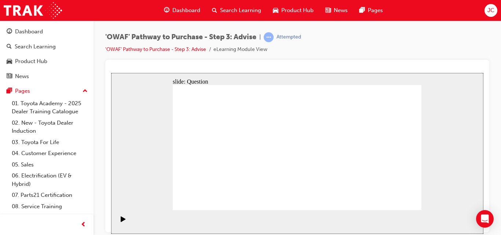
drag, startPoint x: 300, startPoint y: 137, endPoint x: 201, endPoint y: 185, distance: 110.2
drag, startPoint x: 278, startPoint y: 140, endPoint x: 323, endPoint y: 187, distance: 64.3
drag, startPoint x: 254, startPoint y: 138, endPoint x: 229, endPoint y: 198, distance: 66.1
drag, startPoint x: 227, startPoint y: 187, endPoint x: 270, endPoint y: 187, distance: 42.9
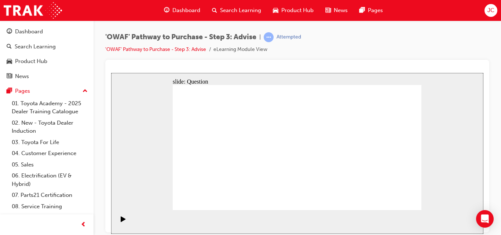
drag, startPoint x: 313, startPoint y: 139, endPoint x: 220, endPoint y: 182, distance: 102.9
drag, startPoint x: 344, startPoint y: 134, endPoint x: 298, endPoint y: 187, distance: 69.9
drag, startPoint x: 373, startPoint y: 131, endPoint x: 355, endPoint y: 175, distance: 47.8
drag, startPoint x: 222, startPoint y: 132, endPoint x: 370, endPoint y: 188, distance: 158.5
drag, startPoint x: 399, startPoint y: 131, endPoint x: 402, endPoint y: 179, distance: 48.9
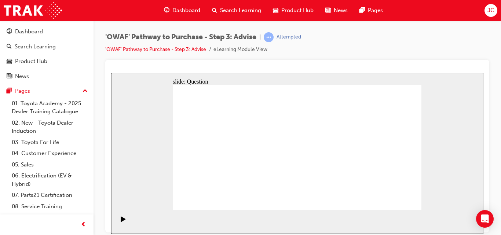
drag, startPoint x: 369, startPoint y: 194, endPoint x: 364, endPoint y: 193, distance: 5.2
drag, startPoint x: 364, startPoint y: 193, endPoint x: 224, endPoint y: 157, distance: 144.5
drag, startPoint x: 291, startPoint y: 186, endPoint x: 217, endPoint y: 134, distance: 90.5
drag, startPoint x: 231, startPoint y: 188, endPoint x: 229, endPoint y: 169, distance: 19.6
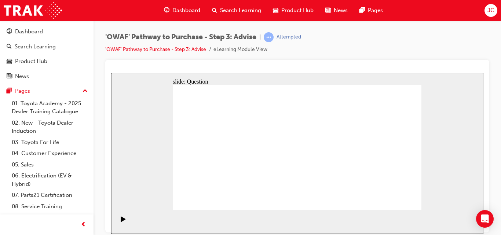
drag, startPoint x: 288, startPoint y: 187, endPoint x: 273, endPoint y: 134, distance: 55.4
drag, startPoint x: 279, startPoint y: 134, endPoint x: 305, endPoint y: 187, distance: 59.2
drag, startPoint x: 252, startPoint y: 186, endPoint x: 275, endPoint y: 135, distance: 56.3
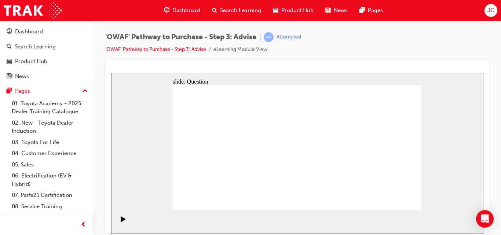
drag, startPoint x: 306, startPoint y: 186, endPoint x: 332, endPoint y: 145, distance: 48.7
drag, startPoint x: 329, startPoint y: 144, endPoint x: 227, endPoint y: 145, distance: 102.0
drag, startPoint x: 335, startPoint y: 200, endPoint x: 324, endPoint y: 151, distance: 49.8
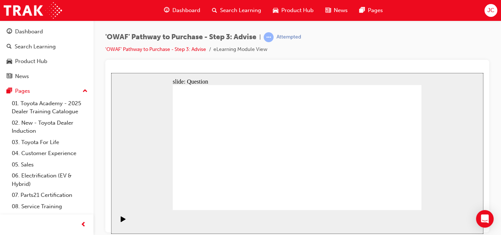
drag, startPoint x: 331, startPoint y: 145, endPoint x: 343, endPoint y: 196, distance: 52.4
drag, startPoint x: 343, startPoint y: 185, endPoint x: 336, endPoint y: 149, distance: 37.4
drag, startPoint x: 273, startPoint y: 135, endPoint x: 227, endPoint y: 204, distance: 83.1
drag, startPoint x: 342, startPoint y: 149, endPoint x: 287, endPoint y: 136, distance: 56.9
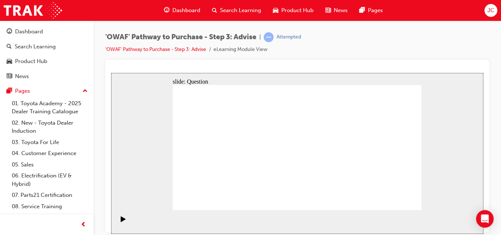
drag, startPoint x: 332, startPoint y: 175, endPoint x: 325, endPoint y: 143, distance: 32.9
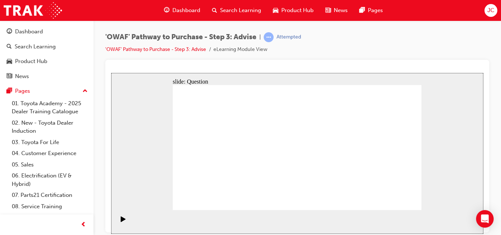
drag, startPoint x: 358, startPoint y: 169, endPoint x: 298, endPoint y: 170, distance: 60.2
drag, startPoint x: 363, startPoint y: 155, endPoint x: 224, endPoint y: 147, distance: 139.3
drag, startPoint x: 364, startPoint y: 162, endPoint x: 299, endPoint y: 160, distance: 64.6
drag, startPoint x: 360, startPoint y: 146, endPoint x: 299, endPoint y: 146, distance: 60.9
drag, startPoint x: 380, startPoint y: 162, endPoint x: 312, endPoint y: 162, distance: 68.2
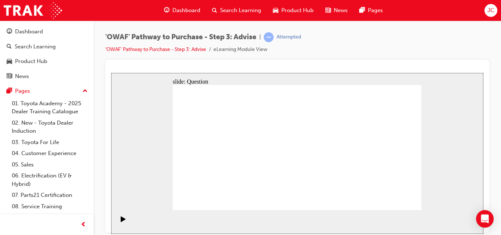
drag, startPoint x: 384, startPoint y: 171, endPoint x: 242, endPoint y: 171, distance: 142.0
drag, startPoint x: 386, startPoint y: 165, endPoint x: 238, endPoint y: 150, distance: 147.9
drag, startPoint x: 387, startPoint y: 166, endPoint x: 246, endPoint y: 159, distance: 140.3
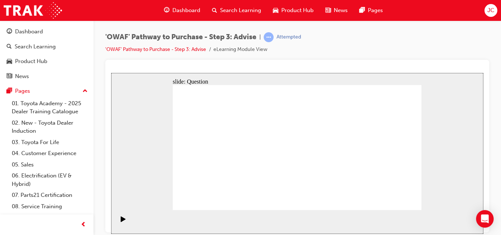
drag, startPoint x: 215, startPoint y: 154, endPoint x: 313, endPoint y: 167, distance: 99.2
drag, startPoint x: 256, startPoint y: 172, endPoint x: 318, endPoint y: 166, distance: 62.7
drag, startPoint x: 216, startPoint y: 173, endPoint x: 322, endPoint y: 153, distance: 108.3
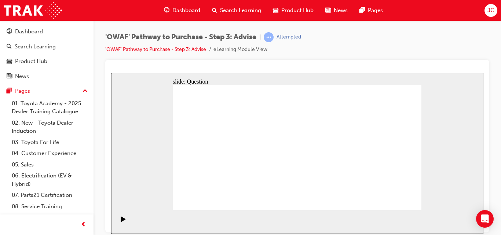
drag, startPoint x: 211, startPoint y: 133, endPoint x: 301, endPoint y: 165, distance: 95.7
drag, startPoint x: 409, startPoint y: 206, endPoint x: 406, endPoint y: 202, distance: 4.7
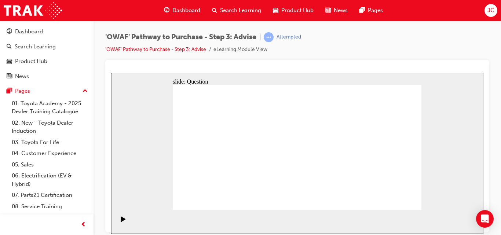
drag, startPoint x: 193, startPoint y: 130, endPoint x: 247, endPoint y: 180, distance: 74.0
drag, startPoint x: 304, startPoint y: 130, endPoint x: 227, endPoint y: 175, distance: 89.0
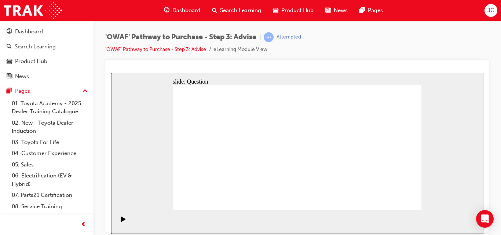
drag, startPoint x: 223, startPoint y: 185, endPoint x: 194, endPoint y: 179, distance: 29.5
drag, startPoint x: 319, startPoint y: 126, endPoint x: 231, endPoint y: 180, distance: 103.4
drag, startPoint x: 347, startPoint y: 129, endPoint x: 347, endPoint y: 121, distance: 7.7
drag, startPoint x: 218, startPoint y: 132, endPoint x: 291, endPoint y: 182, distance: 88.1
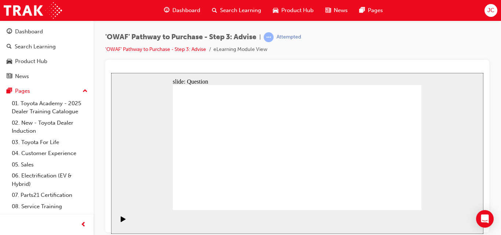
drag, startPoint x: 250, startPoint y: 136, endPoint x: 284, endPoint y: 185, distance: 59.1
drag, startPoint x: 275, startPoint y: 138, endPoint x: 390, endPoint y: 185, distance: 123.8
drag, startPoint x: 393, startPoint y: 185, endPoint x: 369, endPoint y: 185, distance: 23.5
drag, startPoint x: 342, startPoint y: 127, endPoint x: 343, endPoint y: 175, distance: 48.4
drag, startPoint x: 370, startPoint y: 126, endPoint x: 321, endPoint y: 175, distance: 69.5
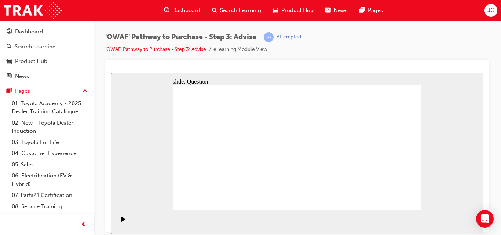
drag, startPoint x: 391, startPoint y: 140, endPoint x: 398, endPoint y: 188, distance: 48.6
drag, startPoint x: 343, startPoint y: 183, endPoint x: 254, endPoint y: 189, distance: 88.9
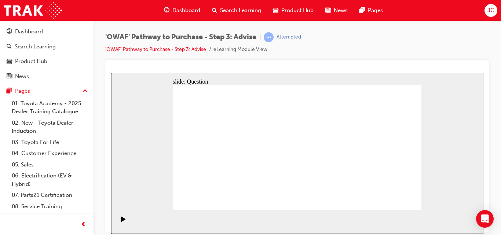
drag, startPoint x: 216, startPoint y: 179, endPoint x: 343, endPoint y: 179, distance: 126.5
drag, startPoint x: 194, startPoint y: 132, endPoint x: 221, endPoint y: 176, distance: 51.8
drag, startPoint x: 244, startPoint y: 185, endPoint x: 216, endPoint y: 183, distance: 28.4
drag, startPoint x: 191, startPoint y: 134, endPoint x: 244, endPoint y: 180, distance: 69.9
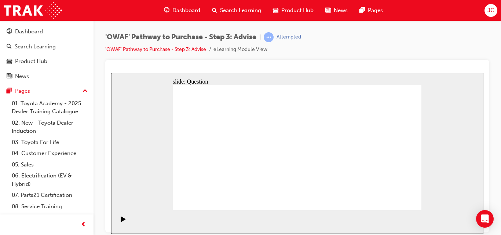
drag, startPoint x: 303, startPoint y: 190, endPoint x: 234, endPoint y: 137, distance: 87.4
drag, startPoint x: 375, startPoint y: 184, endPoint x: 242, endPoint y: 167, distance: 133.5
drag, startPoint x: 235, startPoint y: 165, endPoint x: 233, endPoint y: 142, distance: 22.8
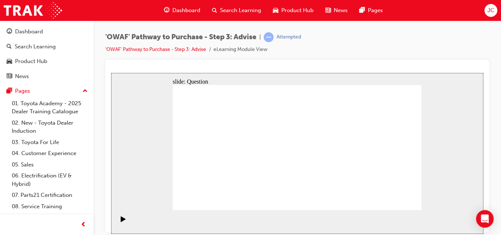
drag, startPoint x: 237, startPoint y: 186, endPoint x: 235, endPoint y: 168, distance: 17.7
drag, startPoint x: 605, startPoint y: 184, endPoint x: 438, endPoint y: 170, distance: 167.8
drag, startPoint x: 260, startPoint y: 186, endPoint x: 272, endPoint y: 136, distance: 51.7
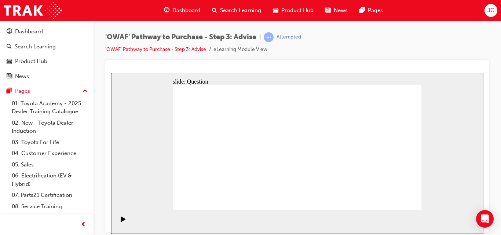
drag, startPoint x: 302, startPoint y: 183, endPoint x: 325, endPoint y: 144, distance: 44.7
drag, startPoint x: 342, startPoint y: 185, endPoint x: 239, endPoint y: 150, distance: 108.6
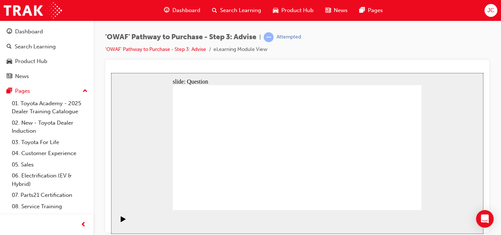
drag, startPoint x: 267, startPoint y: 136, endPoint x: 219, endPoint y: 196, distance: 76.7
drag, startPoint x: 226, startPoint y: 150, endPoint x: 228, endPoint y: 181, distance: 31.6
drag, startPoint x: 340, startPoint y: 146, endPoint x: 308, endPoint y: 190, distance: 53.6
drag, startPoint x: 261, startPoint y: 189, endPoint x: 273, endPoint y: 138, distance: 52.3
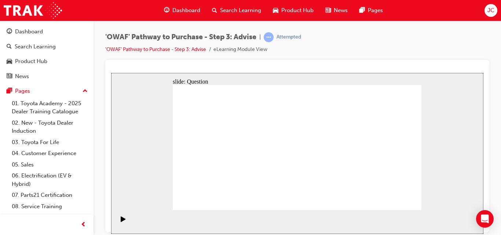
drag, startPoint x: 304, startPoint y: 183, endPoint x: 248, endPoint y: 146, distance: 67.1
drag, startPoint x: 337, startPoint y: 172, endPoint x: 336, endPoint y: 145, distance: 27.2
drag, startPoint x: 372, startPoint y: 166, endPoint x: 309, endPoint y: 167, distance: 63.1
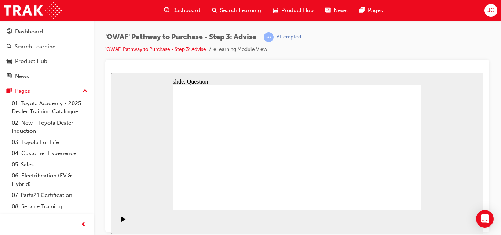
drag, startPoint x: 378, startPoint y: 171, endPoint x: 232, endPoint y: 164, distance: 145.8
drag, startPoint x: 374, startPoint y: 164, endPoint x: 304, endPoint y: 160, distance: 70.1
drag, startPoint x: 387, startPoint y: 164, endPoint x: 315, endPoint y: 162, distance: 71.9
drag, startPoint x: 380, startPoint y: 161, endPoint x: 294, endPoint y: 162, distance: 85.9
drag, startPoint x: 385, startPoint y: 162, endPoint x: 235, endPoint y: 156, distance: 150.1
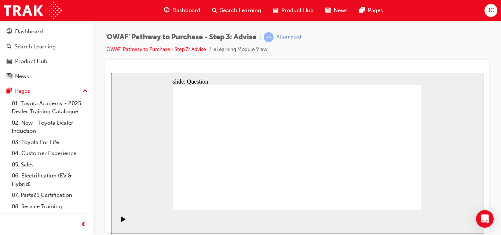
drag, startPoint x: 390, startPoint y: 168, endPoint x: 249, endPoint y: 160, distance: 141.1
drag, startPoint x: 382, startPoint y: 166, endPoint x: 218, endPoint y: 160, distance: 164.1
drag, startPoint x: 213, startPoint y: 132, endPoint x: 294, endPoint y: 120, distance: 82.0
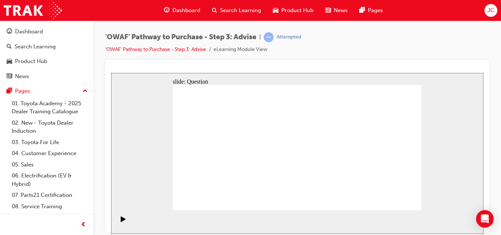
drag, startPoint x: 225, startPoint y: 152, endPoint x: 306, endPoint y: 138, distance: 81.9
drag, startPoint x: 258, startPoint y: 169, endPoint x: 314, endPoint y: 156, distance: 57.7
drag, startPoint x: 216, startPoint y: 171, endPoint x: 301, endPoint y: 157, distance: 85.9
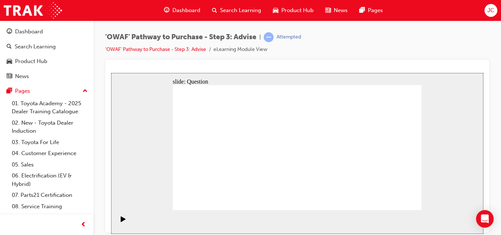
drag, startPoint x: 341, startPoint y: 136, endPoint x: 212, endPoint y: 141, distance: 129.2
drag, startPoint x: 247, startPoint y: 156, endPoint x: 301, endPoint y: 158, distance: 54.0
drag, startPoint x: 305, startPoint y: 149, endPoint x: 241, endPoint y: 160, distance: 64.7
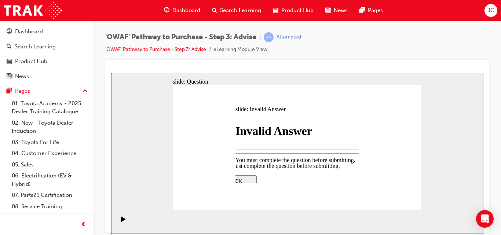
drag, startPoint x: 296, startPoint y: 165, endPoint x: 285, endPoint y: 166, distance: 10.3
drag, startPoint x: 285, startPoint y: 166, endPoint x: 292, endPoint y: 171, distance: 8.4
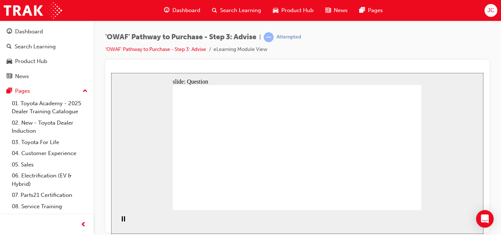
drag, startPoint x: 195, startPoint y: 158, endPoint x: 202, endPoint y: 183, distance: 25.4
drag, startPoint x: 221, startPoint y: 134, endPoint x: 227, endPoint y: 176, distance: 41.9
drag, startPoint x: 249, startPoint y: 132, endPoint x: 363, endPoint y: 180, distance: 123.4
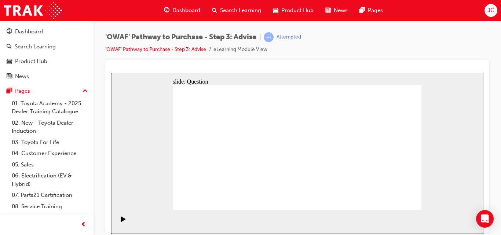
drag, startPoint x: 290, startPoint y: 140, endPoint x: 302, endPoint y: 186, distance: 48.0
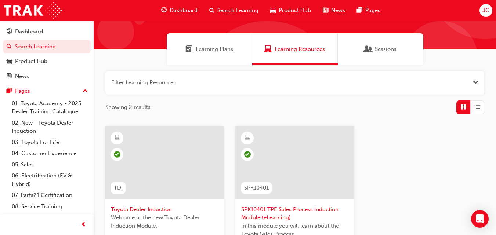
scroll to position [11, 0]
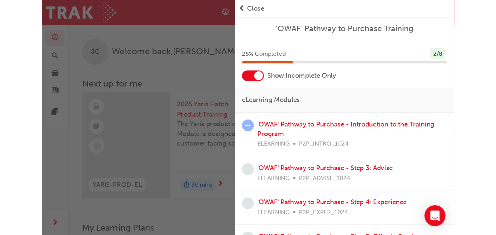
scroll to position [488, 0]
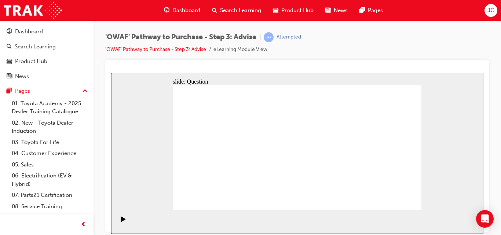
drag, startPoint x: 281, startPoint y: 188, endPoint x: 223, endPoint y: 132, distance: 79.6
drag, startPoint x: 373, startPoint y: 186, endPoint x: 248, endPoint y: 153, distance: 129.0
drag, startPoint x: 235, startPoint y: 187, endPoint x: 235, endPoint y: 164, distance: 23.5
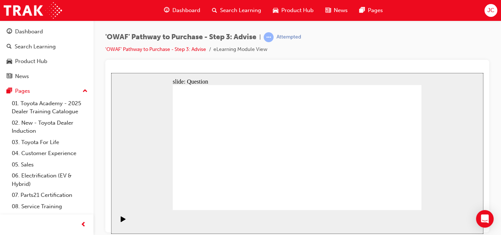
drag, startPoint x: 294, startPoint y: 172, endPoint x: 279, endPoint y: 134, distance: 41.5
drag, startPoint x: 257, startPoint y: 170, endPoint x: 230, endPoint y: 148, distance: 34.9
drag, startPoint x: 299, startPoint y: 188, endPoint x: 352, endPoint y: 151, distance: 64.5
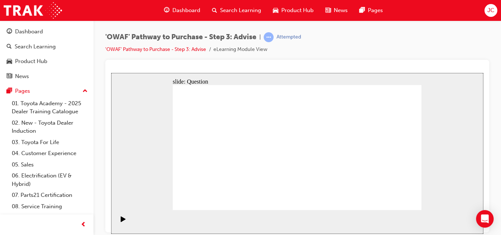
drag, startPoint x: 334, startPoint y: 145, endPoint x: 306, endPoint y: 176, distance: 41.8
drag, startPoint x: 329, startPoint y: 173, endPoint x: 329, endPoint y: 149, distance: 23.8
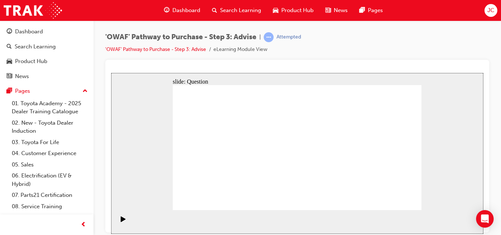
drag, startPoint x: 378, startPoint y: 172, endPoint x: 311, endPoint y: 164, distance: 67.2
drag, startPoint x: 381, startPoint y: 164, endPoint x: 227, endPoint y: 165, distance: 154.8
drag, startPoint x: 376, startPoint y: 168, endPoint x: 322, endPoint y: 167, distance: 54.7
drag, startPoint x: 379, startPoint y: 167, endPoint x: 310, endPoint y: 154, distance: 70.6
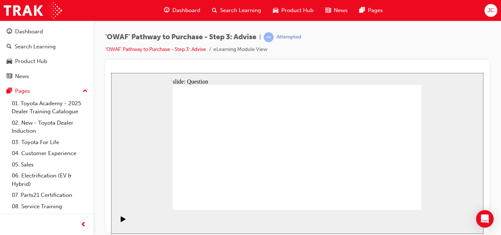
drag, startPoint x: 380, startPoint y: 172, endPoint x: 321, endPoint y: 169, distance: 59.8
drag, startPoint x: 350, startPoint y: 170, endPoint x: 291, endPoint y: 165, distance: 58.9
drag, startPoint x: 383, startPoint y: 171, endPoint x: 251, endPoint y: 169, distance: 131.7
drag, startPoint x: 389, startPoint y: 161, endPoint x: 226, endPoint y: 168, distance: 163.0
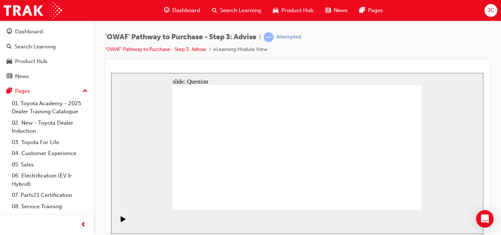
drag, startPoint x: 372, startPoint y: 164, endPoint x: 305, endPoint y: 164, distance: 66.8
drag, startPoint x: 383, startPoint y: 160, endPoint x: 238, endPoint y: 156, distance: 145.7
drag, startPoint x: 378, startPoint y: 158, endPoint x: 316, endPoint y: 160, distance: 62.0
drag, startPoint x: 387, startPoint y: 167, endPoint x: 317, endPoint y: 161, distance: 71.1
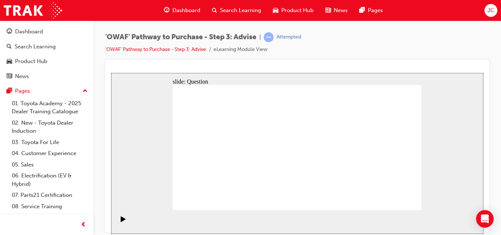
drag, startPoint x: 377, startPoint y: 167, endPoint x: 316, endPoint y: 164, distance: 61.7
drag, startPoint x: 384, startPoint y: 167, endPoint x: 245, endPoint y: 175, distance: 139.6
drag, startPoint x: 380, startPoint y: 166, endPoint x: 250, endPoint y: 169, distance: 129.5
drag, startPoint x: 367, startPoint y: 169, endPoint x: 241, endPoint y: 169, distance: 125.8
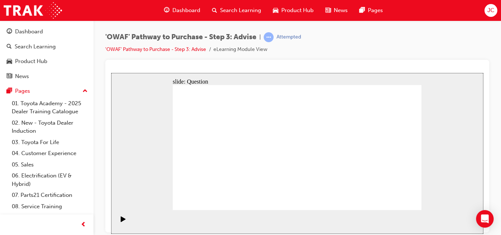
drag, startPoint x: 218, startPoint y: 136, endPoint x: 303, endPoint y: 132, distance: 85.6
drag, startPoint x: 221, startPoint y: 152, endPoint x: 332, endPoint y: 142, distance: 111.6
drag, startPoint x: 251, startPoint y: 152, endPoint x: 302, endPoint y: 150, distance: 51.7
drag, startPoint x: 259, startPoint y: 168, endPoint x: 324, endPoint y: 156, distance: 66.0
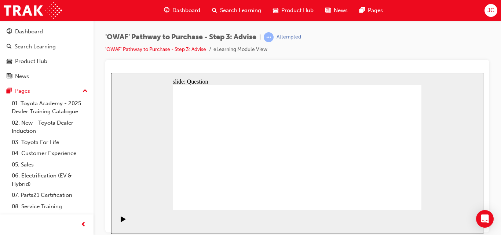
drag, startPoint x: 221, startPoint y: 172, endPoint x: 338, endPoint y: 152, distance: 118.4
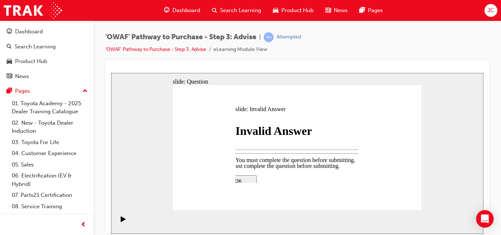
drag, startPoint x: 296, startPoint y: 166, endPoint x: 295, endPoint y: 161, distance: 4.8
drag, startPoint x: 295, startPoint y: 161, endPoint x: 296, endPoint y: 165, distance: 4.1
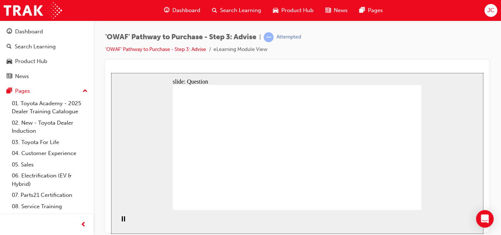
drag, startPoint x: 280, startPoint y: 156, endPoint x: 279, endPoint y: 177, distance: 20.9
drag, startPoint x: 271, startPoint y: 139, endPoint x: 273, endPoint y: 188, distance: 48.8
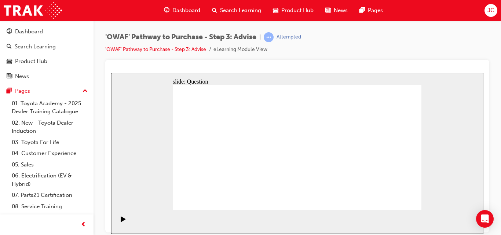
drag, startPoint x: 325, startPoint y: 136, endPoint x: 326, endPoint y: 173, distance: 36.7
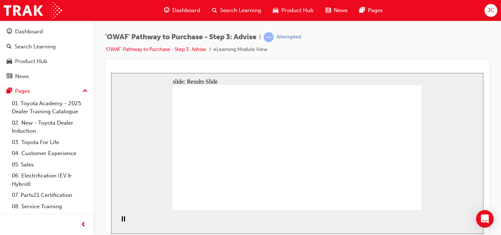
drag, startPoint x: 291, startPoint y: 183, endPoint x: 233, endPoint y: 136, distance: 75.3
drag, startPoint x: 369, startPoint y: 187, endPoint x: 222, endPoint y: 157, distance: 150.3
drag, startPoint x: 230, startPoint y: 184, endPoint x: 231, endPoint y: 162, distance: 21.7
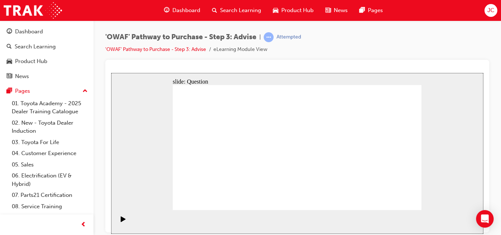
drag, startPoint x: 301, startPoint y: 175, endPoint x: 286, endPoint y: 140, distance: 38.0
drag, startPoint x: 301, startPoint y: 183, endPoint x: 235, endPoint y: 145, distance: 76.3
drag, startPoint x: 347, startPoint y: 174, endPoint x: 335, endPoint y: 150, distance: 27.1
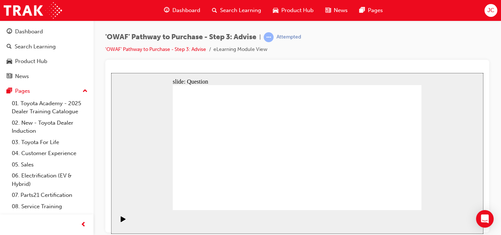
drag, startPoint x: 336, startPoint y: 148, endPoint x: 215, endPoint y: 169, distance: 122.9
drag, startPoint x: 230, startPoint y: 142, endPoint x: 233, endPoint y: 150, distance: 8.9
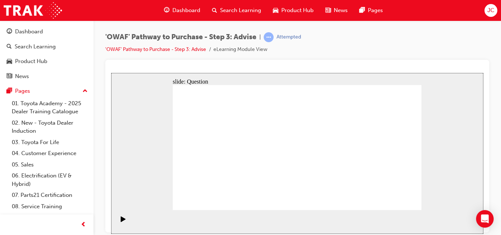
drag, startPoint x: 233, startPoint y: 150, endPoint x: 327, endPoint y: 150, distance: 94.3
drag, startPoint x: 340, startPoint y: 176, endPoint x: 230, endPoint y: 152, distance: 112.8
drag, startPoint x: 292, startPoint y: 136, endPoint x: 343, endPoint y: 173, distance: 62.8
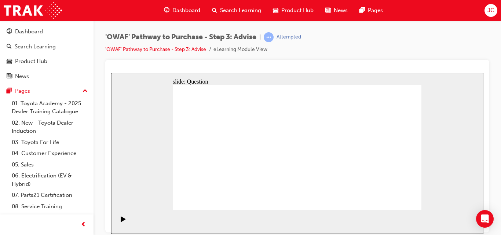
drag, startPoint x: 352, startPoint y: 184, endPoint x: 293, endPoint y: 139, distance: 74.1
drag, startPoint x: 381, startPoint y: 169, endPoint x: 316, endPoint y: 164, distance: 65.9
drag, startPoint x: 374, startPoint y: 169, endPoint x: 237, endPoint y: 162, distance: 137.4
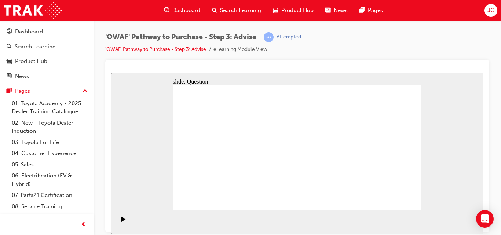
drag, startPoint x: 390, startPoint y: 164, endPoint x: 312, endPoint y: 151, distance: 79.5
drag, startPoint x: 380, startPoint y: 176, endPoint x: 309, endPoint y: 168, distance: 71.2
drag, startPoint x: 389, startPoint y: 166, endPoint x: 316, endPoint y: 161, distance: 72.8
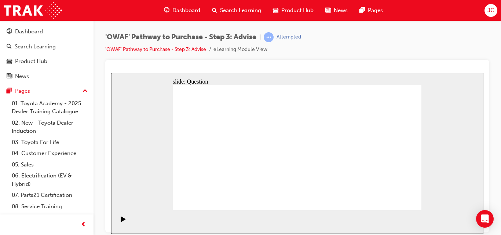
drag, startPoint x: 382, startPoint y: 170, endPoint x: 235, endPoint y: 171, distance: 146.4
drag, startPoint x: 388, startPoint y: 166, endPoint x: 253, endPoint y: 170, distance: 134.7
drag, startPoint x: 379, startPoint y: 169, endPoint x: 240, endPoint y: 169, distance: 138.7
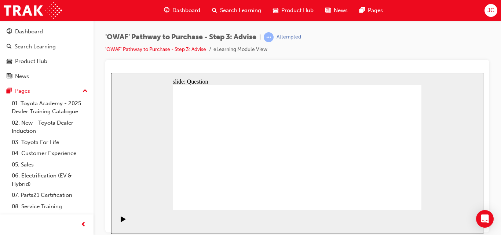
click at [501, 225] on div "'OWAF' Pathway to Purchase - Step 3: Advise | Attempted 'OWAF' Pathway to Purch…" at bounding box center [250, 117] width 501 height 235
drag, startPoint x: 209, startPoint y: 138, endPoint x: 300, endPoint y: 137, distance: 91.0
drag, startPoint x: 217, startPoint y: 153, endPoint x: 332, endPoint y: 139, distance: 116.0
drag, startPoint x: 248, startPoint y: 154, endPoint x: 311, endPoint y: 158, distance: 63.2
drag, startPoint x: 259, startPoint y: 173, endPoint x: 251, endPoint y: 173, distance: 8.1
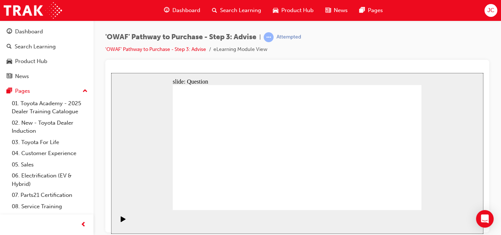
drag, startPoint x: 251, startPoint y: 173, endPoint x: 308, endPoint y: 152, distance: 61.3
drag, startPoint x: 213, startPoint y: 172, endPoint x: 342, endPoint y: 150, distance: 131.0
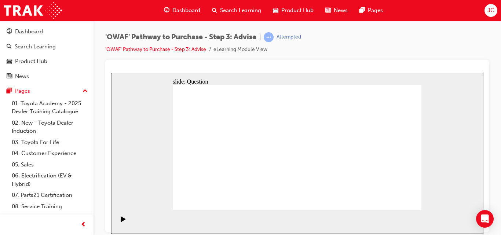
drag, startPoint x: 242, startPoint y: 137, endPoint x: 252, endPoint y: 177, distance: 41.2
drag, startPoint x: 253, startPoint y: 176, endPoint x: 246, endPoint y: 131, distance: 45.8
drag, startPoint x: 199, startPoint y: 142, endPoint x: 202, endPoint y: 188, distance: 45.9
drag, startPoint x: 219, startPoint y: 138, endPoint x: 225, endPoint y: 179, distance: 41.5
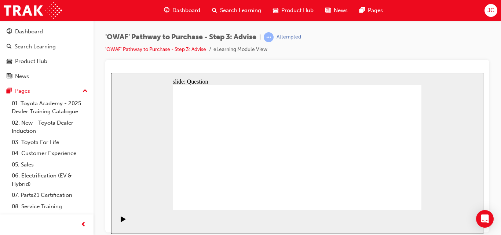
drag, startPoint x: 272, startPoint y: 132, endPoint x: 277, endPoint y: 180, distance: 48.3
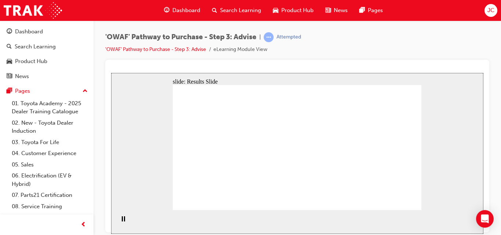
drag, startPoint x: 284, startPoint y: 191, endPoint x: 231, endPoint y: 158, distance: 62.7
drag, startPoint x: 227, startPoint y: 190, endPoint x: 230, endPoint y: 170, distance: 19.8
drag, startPoint x: 230, startPoint y: 149, endPoint x: 230, endPoint y: 131, distance: 18.0
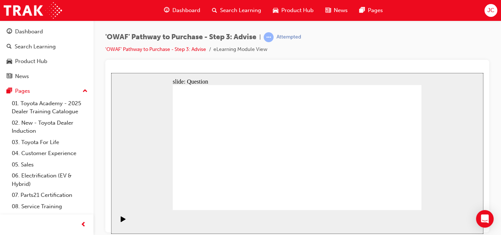
drag, startPoint x: 368, startPoint y: 189, endPoint x: 252, endPoint y: 160, distance: 120.0
click at [406, 202] on div "slide: Question Rectangle 1 There are three important acronyms that can help yo…" at bounding box center [297, 153] width 372 height 161
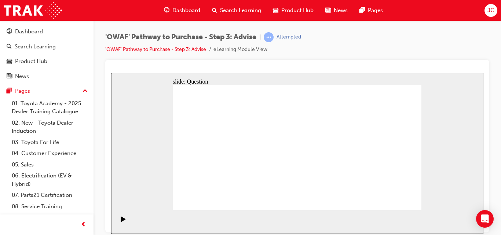
drag, startPoint x: 337, startPoint y: 175, endPoint x: 277, endPoint y: 133, distance: 73.5
drag, startPoint x: 296, startPoint y: 187, endPoint x: 230, endPoint y: 150, distance: 75.4
drag, startPoint x: 268, startPoint y: 197, endPoint x: 332, endPoint y: 144, distance: 83.0
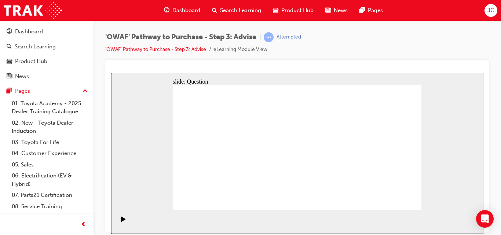
drag, startPoint x: 335, startPoint y: 149, endPoint x: 258, endPoint y: 203, distance: 94.4
drag, startPoint x: 292, startPoint y: 198, endPoint x: 327, endPoint y: 149, distance: 60.3
drag, startPoint x: 376, startPoint y: 176, endPoint x: 316, endPoint y: 168, distance: 60.0
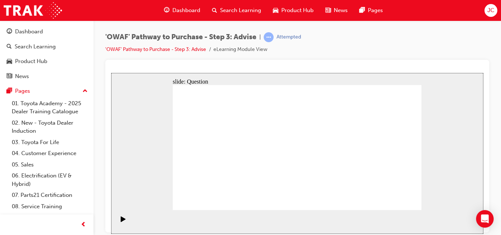
drag, startPoint x: 375, startPoint y: 173, endPoint x: 243, endPoint y: 167, distance: 132.2
drag, startPoint x: 382, startPoint y: 169, endPoint x: 300, endPoint y: 172, distance: 82.2
drag, startPoint x: 376, startPoint y: 173, endPoint x: 320, endPoint y: 174, distance: 55.8
drag, startPoint x: 384, startPoint y: 177, endPoint x: 300, endPoint y: 184, distance: 84.6
drag, startPoint x: 376, startPoint y: 164, endPoint x: 230, endPoint y: 179, distance: 146.7
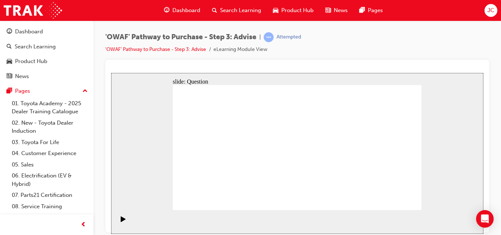
drag, startPoint x: 369, startPoint y: 158, endPoint x: 234, endPoint y: 166, distance: 134.8
drag, startPoint x: 359, startPoint y: 169, endPoint x: 223, endPoint y: 159, distance: 136.9
drag, startPoint x: 214, startPoint y: 136, endPoint x: 316, endPoint y: 135, distance: 101.6
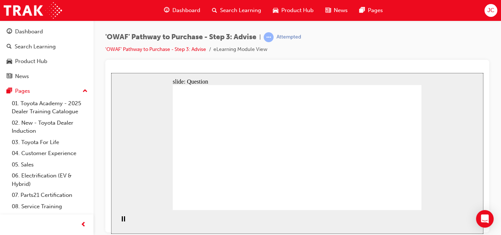
drag, startPoint x: 245, startPoint y: 157, endPoint x: 333, endPoint y: 145, distance: 88.5
drag, startPoint x: 216, startPoint y: 155, endPoint x: 318, endPoint y: 150, distance: 101.4
drag, startPoint x: 252, startPoint y: 171, endPoint x: 322, endPoint y: 154, distance: 71.7
drag, startPoint x: 224, startPoint y: 174, endPoint x: 355, endPoint y: 152, distance: 132.7
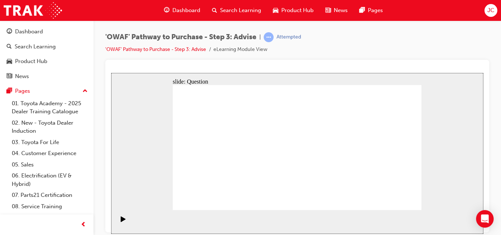
drag, startPoint x: 199, startPoint y: 138, endPoint x: 289, endPoint y: 189, distance: 103.3
drag, startPoint x: 299, startPoint y: 187, endPoint x: 255, endPoint y: 182, distance: 44.0
drag, startPoint x: 227, startPoint y: 137, endPoint x: 324, endPoint y: 184, distance: 107.5
drag, startPoint x: 315, startPoint y: 180, endPoint x: 288, endPoint y: 175, distance: 28.0
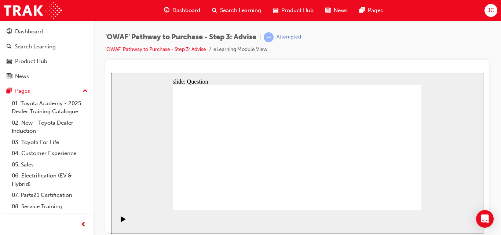
drag, startPoint x: 272, startPoint y: 138, endPoint x: 196, endPoint y: 186, distance: 90.1
drag, startPoint x: 255, startPoint y: 129, endPoint x: 398, endPoint y: 172, distance: 149.4
drag, startPoint x: 386, startPoint y: 182, endPoint x: 379, endPoint y: 186, distance: 9.1
drag, startPoint x: 345, startPoint y: 134, endPoint x: 367, endPoint y: 180, distance: 50.9
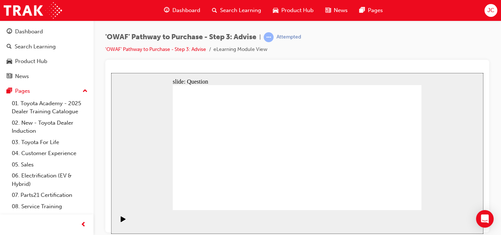
drag, startPoint x: 371, startPoint y: 136, endPoint x: 325, endPoint y: 188, distance: 69.1
drag, startPoint x: 391, startPoint y: 130, endPoint x: 270, endPoint y: 179, distance: 130.5
drag, startPoint x: 319, startPoint y: 142, endPoint x: 342, endPoint y: 187, distance: 50.2
drag, startPoint x: 297, startPoint y: 132, endPoint x: 218, endPoint y: 183, distance: 93.8
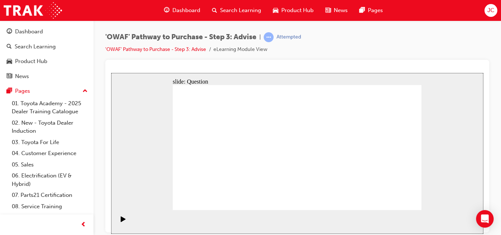
drag, startPoint x: 349, startPoint y: 174, endPoint x: 347, endPoint y: 185, distance: 10.7
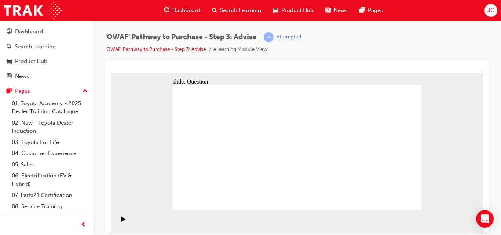
drag, startPoint x: 319, startPoint y: 183, endPoint x: 258, endPoint y: 142, distance: 73.2
drag, startPoint x: 295, startPoint y: 183, endPoint x: 333, endPoint y: 182, distance: 37.8
drag, startPoint x: 317, startPoint y: 138, endPoint x: 317, endPoint y: 189, distance: 51.0
drag, startPoint x: 373, startPoint y: 131, endPoint x: 302, endPoint y: 181, distance: 86.7
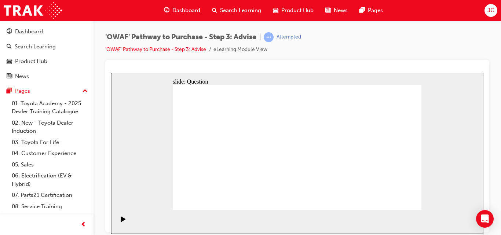
drag, startPoint x: 244, startPoint y: 187, endPoint x: 242, endPoint y: 169, distance: 18.1
drag, startPoint x: 279, startPoint y: 190, endPoint x: 215, endPoint y: 142, distance: 80.4
drag, startPoint x: 370, startPoint y: 187, endPoint x: 245, endPoint y: 153, distance: 128.8
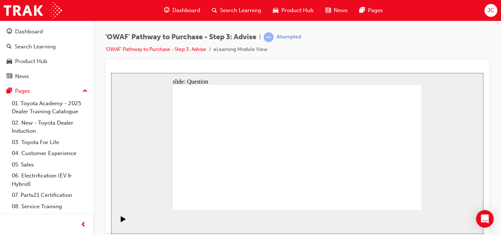
drag, startPoint x: 300, startPoint y: 200, endPoint x: 282, endPoint y: 138, distance: 64.9
drag, startPoint x: 344, startPoint y: 173, endPoint x: 229, endPoint y: 145, distance: 118.5
drag, startPoint x: 297, startPoint y: 189, endPoint x: 327, endPoint y: 154, distance: 46.0
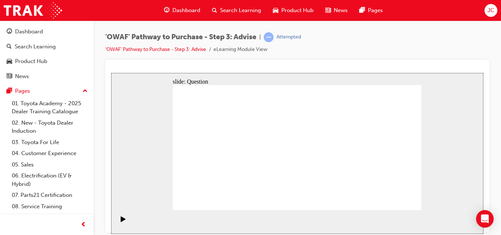
drag, startPoint x: 332, startPoint y: 148, endPoint x: 301, endPoint y: 199, distance: 59.7
drag, startPoint x: 338, startPoint y: 189, endPoint x: 337, endPoint y: 151, distance: 37.4
drag, startPoint x: 297, startPoint y: 163, endPoint x: 354, endPoint y: 156, distance: 56.9
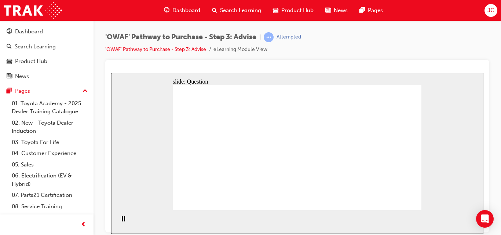
drag, startPoint x: 354, startPoint y: 156, endPoint x: 286, endPoint y: 154, distance: 67.2
drag, startPoint x: 380, startPoint y: 162, endPoint x: 314, endPoint y: 162, distance: 66.0
drag, startPoint x: 408, startPoint y: 165, endPoint x: 372, endPoint y: 162, distance: 35.7
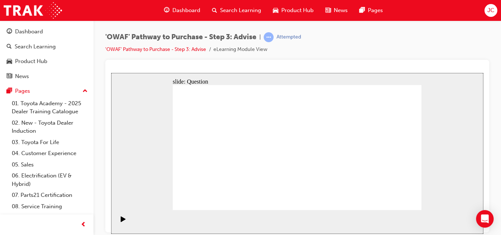
drag, startPoint x: 372, startPoint y: 162, endPoint x: 306, endPoint y: 162, distance: 66.4
drag, startPoint x: 373, startPoint y: 166, endPoint x: 300, endPoint y: 162, distance: 73.1
drag, startPoint x: 372, startPoint y: 159, endPoint x: 304, endPoint y: 159, distance: 68.6
drag, startPoint x: 373, startPoint y: 160, endPoint x: 299, endPoint y: 160, distance: 74.1
drag, startPoint x: 368, startPoint y: 160, endPoint x: 299, endPoint y: 157, distance: 69.0
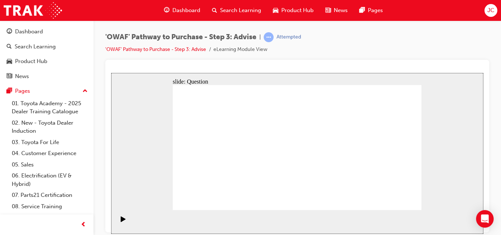
drag, startPoint x: 382, startPoint y: 161, endPoint x: 304, endPoint y: 162, distance: 78.2
drag, startPoint x: 253, startPoint y: 129, endPoint x: 291, endPoint y: 139, distance: 39.4
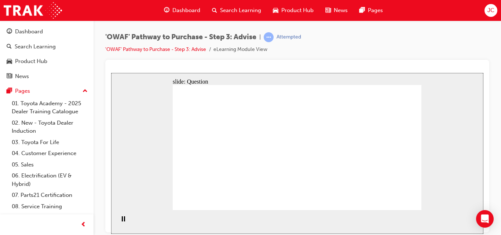
drag, startPoint x: 243, startPoint y: 146, endPoint x: 306, endPoint y: 150, distance: 62.9
drag, startPoint x: 257, startPoint y: 167, endPoint x: 318, endPoint y: 164, distance: 60.6
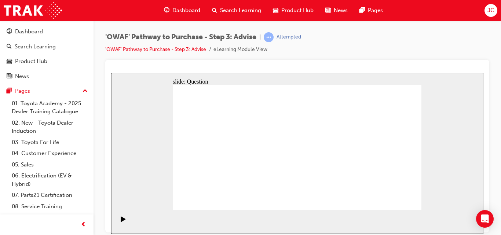
drag, startPoint x: 246, startPoint y: 127, endPoint x: 250, endPoint y: 167, distance: 40.5
drag, startPoint x: 274, startPoint y: 132, endPoint x: 273, endPoint y: 174, distance: 42.2
drag, startPoint x: 303, startPoint y: 169, endPoint x: 296, endPoint y: 171, distance: 7.9
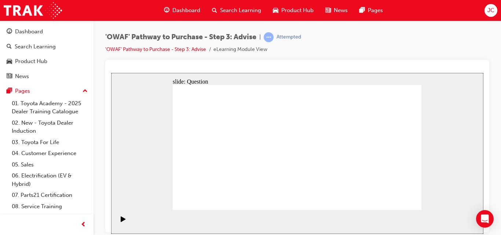
drag, startPoint x: 243, startPoint y: 185, endPoint x: 243, endPoint y: 171, distance: 13.6
drag, startPoint x: 286, startPoint y: 189, endPoint x: 245, endPoint y: 153, distance: 53.8
drag, startPoint x: 350, startPoint y: 185, endPoint x: 241, endPoint y: 137, distance: 119.4
drag, startPoint x: 235, startPoint y: 137, endPoint x: 233, endPoint y: 130, distance: 7.3
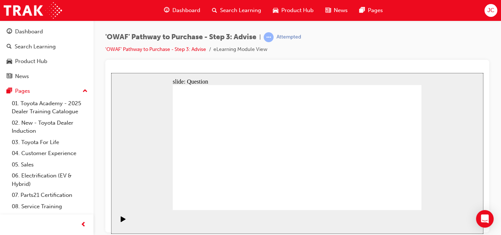
drag, startPoint x: 233, startPoint y: 130, endPoint x: 235, endPoint y: 149, distance: 18.8
drag, startPoint x: 278, startPoint y: 183, endPoint x: 229, endPoint y: 135, distance: 69.5
drag, startPoint x: 293, startPoint y: 200, endPoint x: 276, endPoint y: 140, distance: 62.9
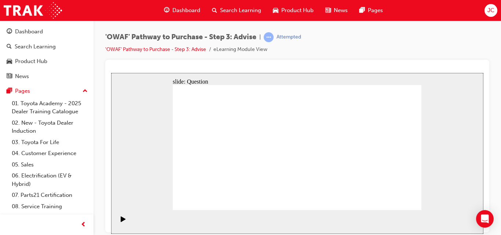
drag, startPoint x: 279, startPoint y: 137, endPoint x: 297, endPoint y: 197, distance: 62.2
drag, startPoint x: 297, startPoint y: 197, endPoint x: 276, endPoint y: 139, distance: 61.4
drag, startPoint x: 265, startPoint y: 176, endPoint x: 236, endPoint y: 153, distance: 36.6
drag, startPoint x: 316, startPoint y: 188, endPoint x: 357, endPoint y: 141, distance: 61.6
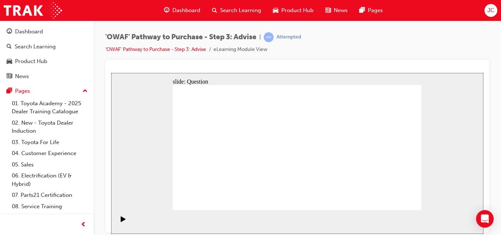
drag, startPoint x: 278, startPoint y: 134, endPoint x: 288, endPoint y: 181, distance: 48.3
drag, startPoint x: 341, startPoint y: 175, endPoint x: 282, endPoint y: 134, distance: 71.6
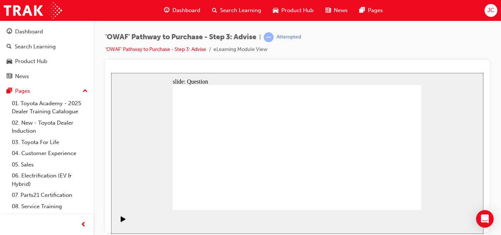
drag, startPoint x: 401, startPoint y: 195, endPoint x: 403, endPoint y: 200, distance: 4.9
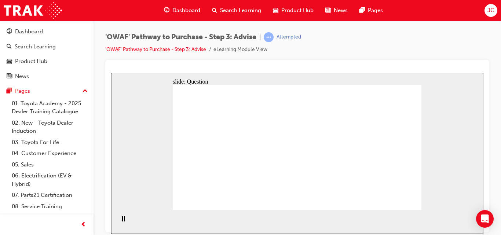
drag, startPoint x: 372, startPoint y: 174, endPoint x: 310, endPoint y: 164, distance: 63.1
drag, startPoint x: 374, startPoint y: 170, endPoint x: 233, endPoint y: 168, distance: 140.5
drag, startPoint x: 377, startPoint y: 167, endPoint x: 304, endPoint y: 168, distance: 73.4
drag, startPoint x: 402, startPoint y: 163, endPoint x: 308, endPoint y: 167, distance: 94.0
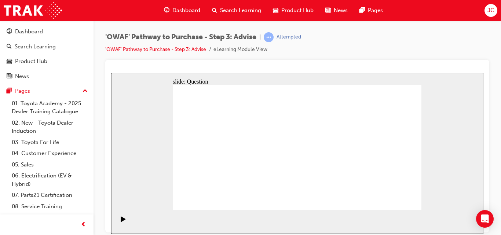
drag, startPoint x: 380, startPoint y: 175, endPoint x: 303, endPoint y: 168, distance: 77.3
drag, startPoint x: 381, startPoint y: 167, endPoint x: 317, endPoint y: 166, distance: 64.2
drag, startPoint x: 383, startPoint y: 163, endPoint x: 244, endPoint y: 174, distance: 139.8
drag, startPoint x: 382, startPoint y: 159, endPoint x: 242, endPoint y: 167, distance: 140.0
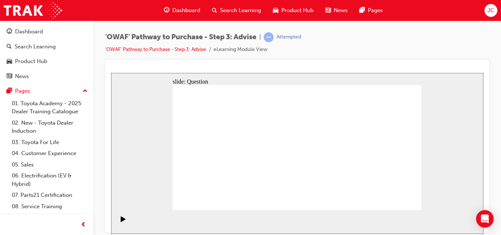
drag, startPoint x: 390, startPoint y: 158, endPoint x: 229, endPoint y: 162, distance: 161.8
drag, startPoint x: 209, startPoint y: 130, endPoint x: 288, endPoint y: 130, distance: 78.9
drag, startPoint x: 244, startPoint y: 146, endPoint x: 310, endPoint y: 142, distance: 65.5
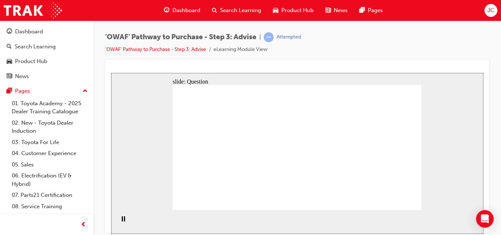
drag, startPoint x: 246, startPoint y: 173, endPoint x: 317, endPoint y: 158, distance: 72.6
drag, startPoint x: 212, startPoint y: 178, endPoint x: 320, endPoint y: 156, distance: 110.4
drag, startPoint x: 213, startPoint y: 159, endPoint x: 343, endPoint y: 157, distance: 129.5
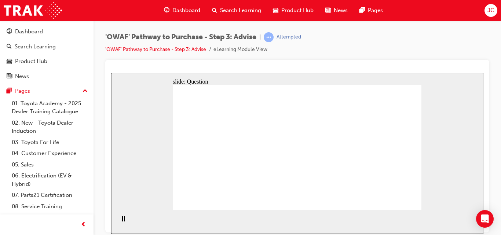
click at [338, 213] on section "Playback Speed 2 1.75 1.5 1.25 Normal" at bounding box center [297, 222] width 372 height 24
drag, startPoint x: 204, startPoint y: 129, endPoint x: 215, endPoint y: 178, distance: 49.2
drag, startPoint x: 224, startPoint y: 132, endPoint x: 229, endPoint y: 175, distance: 42.8
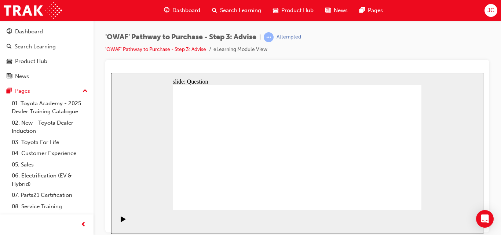
drag, startPoint x: 277, startPoint y: 133, endPoint x: 281, endPoint y: 173, distance: 40.5
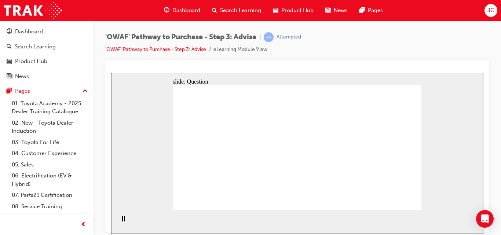
drag, startPoint x: 248, startPoint y: 189, endPoint x: 246, endPoint y: 170, distance: 19.1
drag, startPoint x: 280, startPoint y: 189, endPoint x: 236, endPoint y: 155, distance: 55.2
drag, startPoint x: 349, startPoint y: 189, endPoint x: 231, endPoint y: 141, distance: 127.2
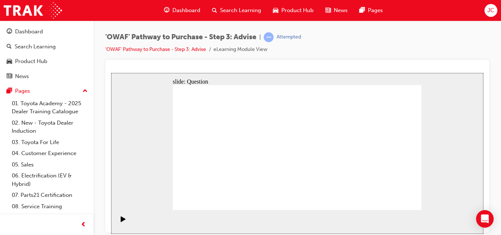
drag, startPoint x: 235, startPoint y: 153, endPoint x: 227, endPoint y: 131, distance: 22.9
drag, startPoint x: 350, startPoint y: 185, endPoint x: 230, endPoint y: 153, distance: 123.5
drag, startPoint x: 263, startPoint y: 174, endPoint x: 280, endPoint y: 137, distance: 40.5
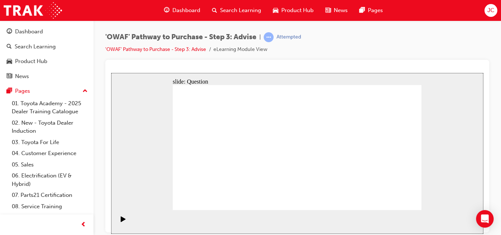
drag, startPoint x: 306, startPoint y: 184, endPoint x: 244, endPoint y: 150, distance: 70.7
drag, startPoint x: 335, startPoint y: 172, endPoint x: 341, endPoint y: 142, distance: 31.4
drag, startPoint x: 330, startPoint y: 145, endPoint x: 298, endPoint y: 185, distance: 51.7
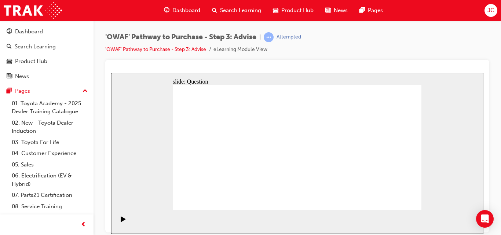
drag, startPoint x: 343, startPoint y: 185, endPoint x: 339, endPoint y: 149, distance: 36.2
drag, startPoint x: 379, startPoint y: 164, endPoint x: 322, endPoint y: 160, distance: 56.6
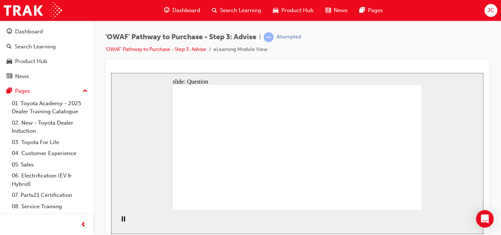
drag, startPoint x: 382, startPoint y: 157, endPoint x: 219, endPoint y: 171, distance: 163.5
drag, startPoint x: 379, startPoint y: 158, endPoint x: 322, endPoint y: 162, distance: 57.0
drag, startPoint x: 386, startPoint y: 160, endPoint x: 329, endPoint y: 159, distance: 57.6
drag, startPoint x: 379, startPoint y: 157, endPoint x: 308, endPoint y: 158, distance: 70.8
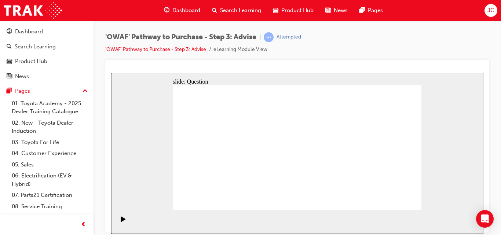
drag, startPoint x: 380, startPoint y: 162, endPoint x: 240, endPoint y: 175, distance: 141.0
drag, startPoint x: 376, startPoint y: 167, endPoint x: 383, endPoint y: 165, distance: 6.6
drag, startPoint x: 383, startPoint y: 165, endPoint x: 239, endPoint y: 165, distance: 143.4
drag, startPoint x: 387, startPoint y: 163, endPoint x: 235, endPoint y: 157, distance: 151.6
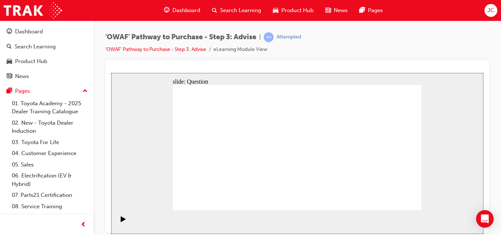
drag, startPoint x: 219, startPoint y: 139, endPoint x: 304, endPoint y: 144, distance: 84.9
drag, startPoint x: 256, startPoint y: 156, endPoint x: 325, endPoint y: 161, distance: 69.5
drag, startPoint x: 250, startPoint y: 169, endPoint x: 317, endPoint y: 152, distance: 68.5
drag, startPoint x: 207, startPoint y: 161, endPoint x: 281, endPoint y: 162, distance: 74.1
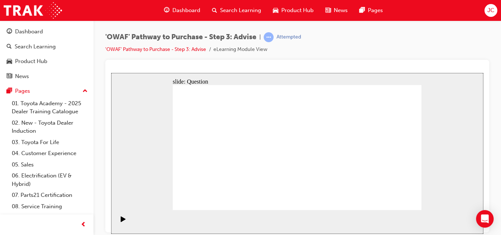
drag, startPoint x: 217, startPoint y: 170, endPoint x: 333, endPoint y: 156, distance: 116.7
drag, startPoint x: 300, startPoint y: 138, endPoint x: 202, endPoint y: 191, distance: 112.1
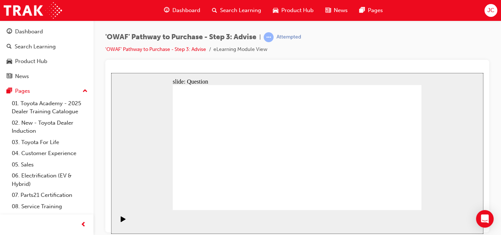
drag, startPoint x: 198, startPoint y: 135, endPoint x: 250, endPoint y: 186, distance: 72.9
drag, startPoint x: 395, startPoint y: 136, endPoint x: 308, endPoint y: 188, distance: 102.0
drag, startPoint x: 306, startPoint y: 187, endPoint x: 279, endPoint y: 185, distance: 27.6
drag, startPoint x: 367, startPoint y: 141, endPoint x: 290, endPoint y: 184, distance: 88.2
drag, startPoint x: 276, startPoint y: 136, endPoint x: 321, endPoint y: 185, distance: 67.0
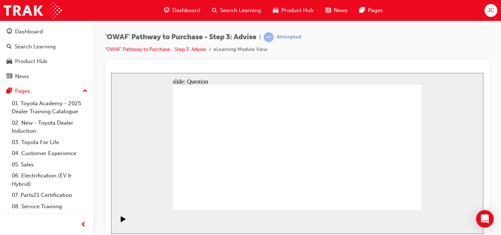
drag, startPoint x: 319, startPoint y: 128, endPoint x: 221, endPoint y: 182, distance: 111.9
drag, startPoint x: 223, startPoint y: 134, endPoint x: 332, endPoint y: 174, distance: 116.2
drag, startPoint x: 250, startPoint y: 132, endPoint x: 343, endPoint y: 179, distance: 103.7
drag, startPoint x: 229, startPoint y: 179, endPoint x: 376, endPoint y: 182, distance: 147.9
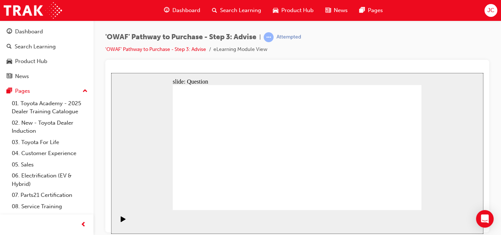
drag, startPoint x: 275, startPoint y: 140, endPoint x: 228, endPoint y: 179, distance: 61.2
drag, startPoint x: 351, startPoint y: 128, endPoint x: 402, endPoint y: 173, distance: 67.6
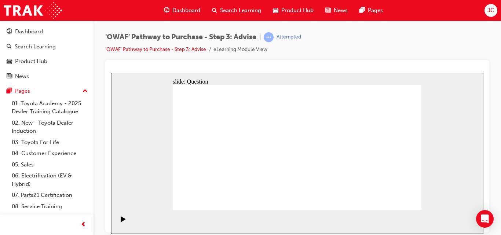
drag, startPoint x: 368, startPoint y: 179, endPoint x: 344, endPoint y: 123, distance: 60.8
drag, startPoint x: 320, startPoint y: 128, endPoint x: 324, endPoint y: 142, distance: 13.8
drag, startPoint x: 345, startPoint y: 179, endPoint x: 369, endPoint y: 178, distance: 24.2
drag, startPoint x: 325, startPoint y: 132, endPoint x: 358, endPoint y: 180, distance: 58.0
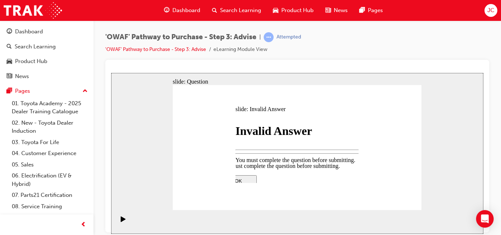
click at [285, 193] on div at bounding box center [297, 153] width 372 height 161
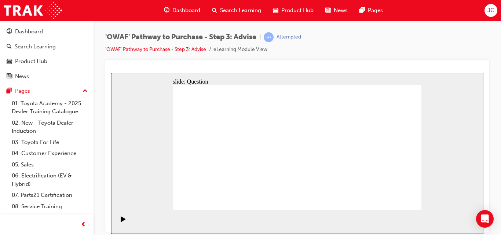
drag, startPoint x: 236, startPoint y: 183, endPoint x: 236, endPoint y: 165, distance: 18.3
drag, startPoint x: 294, startPoint y: 184, endPoint x: 232, endPoint y: 138, distance: 76.6
drag, startPoint x: 372, startPoint y: 183, endPoint x: 246, endPoint y: 157, distance: 128.7
drag, startPoint x: 237, startPoint y: 188, endPoint x: 234, endPoint y: 178, distance: 11.0
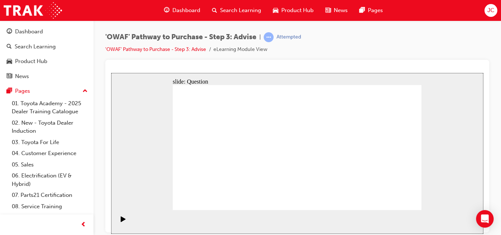
drag, startPoint x: 364, startPoint y: 180, endPoint x: 220, endPoint y: 145, distance: 147.2
click at [268, 226] on section "Playback Speed 2 1.75 1.5 1.25" at bounding box center [297, 222] width 372 height 24
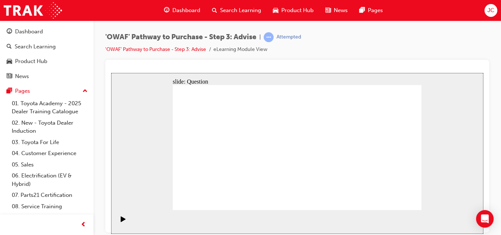
drag, startPoint x: 296, startPoint y: 176, endPoint x: 285, endPoint y: 139, distance: 38.8
drag, startPoint x: 278, startPoint y: 132, endPoint x: 288, endPoint y: 170, distance: 38.7
drag, startPoint x: 300, startPoint y: 199, endPoint x: 281, endPoint y: 136, distance: 65.3
drag, startPoint x: 292, startPoint y: 187, endPoint x: 240, endPoint y: 147, distance: 65.1
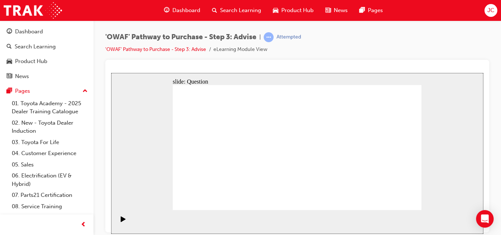
drag, startPoint x: 337, startPoint y: 172, endPoint x: 337, endPoint y: 141, distance: 30.8
drag, startPoint x: 332, startPoint y: 145, endPoint x: 278, endPoint y: 135, distance: 54.9
drag, startPoint x: 278, startPoint y: 135, endPoint x: 276, endPoint y: 139, distance: 4.3
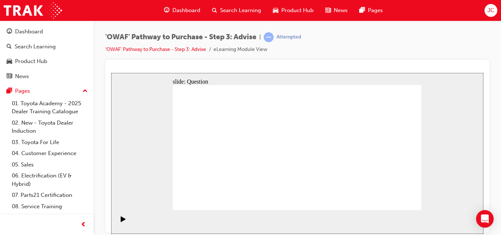
drag, startPoint x: 259, startPoint y: 200, endPoint x: 335, endPoint y: 150, distance: 91.1
drag, startPoint x: 375, startPoint y: 171, endPoint x: 318, endPoint y: 164, distance: 56.9
drag, startPoint x: 384, startPoint y: 171, endPoint x: 264, endPoint y: 154, distance: 121.2
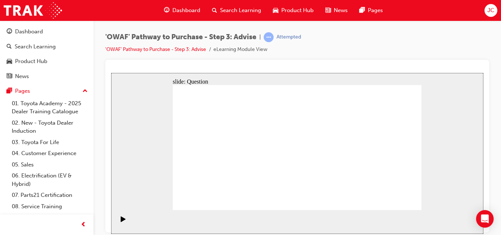
drag, startPoint x: 362, startPoint y: 158, endPoint x: 299, endPoint y: 156, distance: 63.5
drag, startPoint x: 377, startPoint y: 165, endPoint x: 308, endPoint y: 155, distance: 69.4
drag, startPoint x: 375, startPoint y: 173, endPoint x: 289, endPoint y: 173, distance: 85.8
drag, startPoint x: 368, startPoint y: 168, endPoint x: 186, endPoint y: 167, distance: 181.9
drag, startPoint x: 351, startPoint y: 161, endPoint x: 226, endPoint y: 161, distance: 124.3
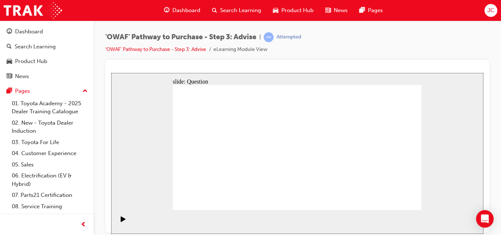
drag, startPoint x: 346, startPoint y: 162, endPoint x: 198, endPoint y: 140, distance: 150.2
drag, startPoint x: 214, startPoint y: 133, endPoint x: 347, endPoint y: 116, distance: 133.9
drag, startPoint x: 246, startPoint y: 154, endPoint x: 308, endPoint y: 144, distance: 63.4
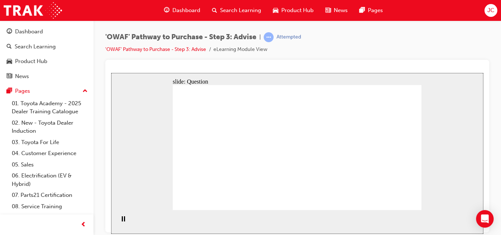
drag, startPoint x: 252, startPoint y: 171, endPoint x: 304, endPoint y: 161, distance: 52.7
drag, startPoint x: 219, startPoint y: 155, endPoint x: 308, endPoint y: 158, distance: 88.8
drag, startPoint x: 213, startPoint y: 169, endPoint x: 312, endPoint y: 150, distance: 100.5
drag, startPoint x: 213, startPoint y: 135, endPoint x: 318, endPoint y: 161, distance: 108.4
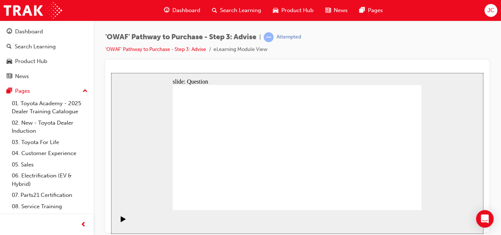
drag, startPoint x: 292, startPoint y: 116, endPoint x: 295, endPoint y: 130, distance: 14.3
drag, startPoint x: 295, startPoint y: 130, endPoint x: 205, endPoint y: 174, distance: 100.1
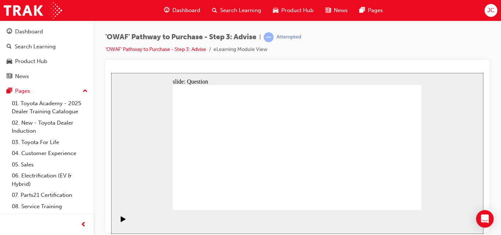
drag, startPoint x: 269, startPoint y: 135, endPoint x: 218, endPoint y: 180, distance: 68.1
drag, startPoint x: 190, startPoint y: 130, endPoint x: 255, endPoint y: 181, distance: 82.8
drag, startPoint x: 226, startPoint y: 135, endPoint x: 295, endPoint y: 185, distance: 85.4
drag, startPoint x: 246, startPoint y: 123, endPoint x: 407, endPoint y: 172, distance: 167.7
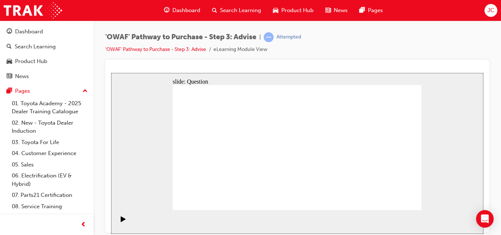
drag, startPoint x: 397, startPoint y: 133, endPoint x: 374, endPoint y: 186, distance: 58.2
drag, startPoint x: 396, startPoint y: 185, endPoint x: 341, endPoint y: 184, distance: 55.0
drag, startPoint x: 367, startPoint y: 133, endPoint x: 318, endPoint y: 180, distance: 68.5
drag, startPoint x: 323, startPoint y: 134, endPoint x: 248, endPoint y: 189, distance: 92.9
drag, startPoint x: 348, startPoint y: 138, endPoint x: 394, endPoint y: 178, distance: 61.6
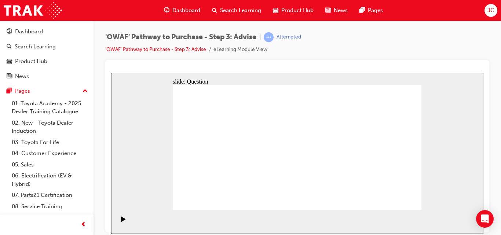
drag, startPoint x: 248, startPoint y: 185, endPoint x: 281, endPoint y: 186, distance: 33.4
drag, startPoint x: 279, startPoint y: 185, endPoint x: 253, endPoint y: 181, distance: 25.9
drag, startPoint x: 194, startPoint y: 133, endPoint x: 264, endPoint y: 183, distance: 86.2
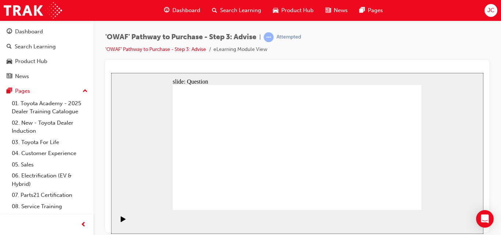
drag, startPoint x: 373, startPoint y: 179, endPoint x: 273, endPoint y: 182, distance: 99.8
drag, startPoint x: 198, startPoint y: 130, endPoint x: 393, endPoint y: 180, distance: 201.9
drag, startPoint x: 344, startPoint y: 130, endPoint x: 373, endPoint y: 178, distance: 55.6
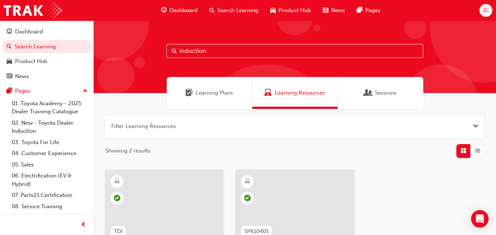
scroll to position [11, 0]
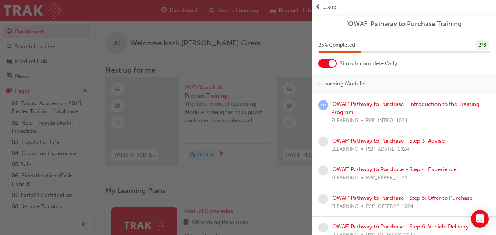
scroll to position [488, 0]
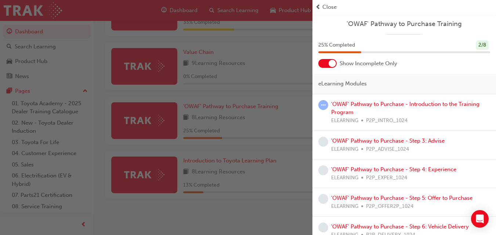
click at [329, 62] on div at bounding box center [331, 63] width 7 height 7
click at [329, 62] on div at bounding box center [327, 63] width 18 height 9
click at [325, 61] on div at bounding box center [327, 63] width 18 height 9
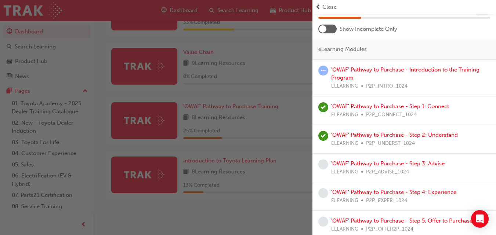
scroll to position [35, 0]
click at [405, 162] on link "'OWAF' Pathway to Purchase - Step 3: Advise" at bounding box center [387, 163] width 113 height 7
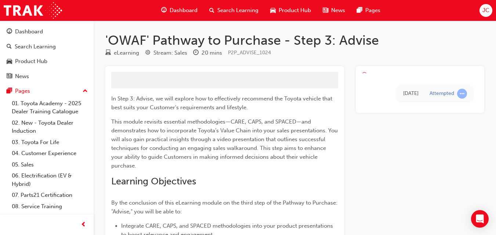
click at [405, 162] on div "[DATE] Attempted" at bounding box center [419, 214] width 128 height 297
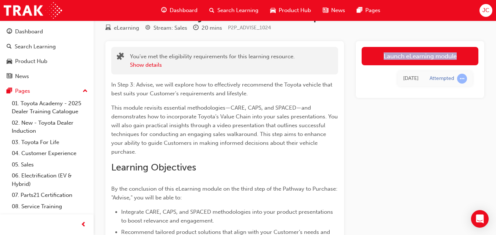
scroll to position [32, 0]
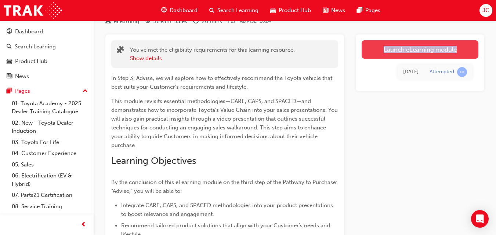
click at [426, 50] on link "Launch eLearning module" at bounding box center [419, 49] width 117 height 18
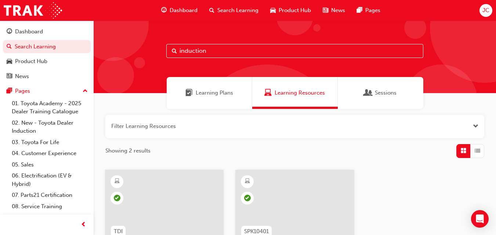
click at [363, 95] on div "Sessions" at bounding box center [379, 93] width 85 height 32
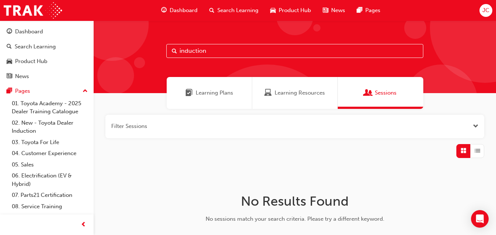
click at [220, 92] on span "Learning Plans" at bounding box center [214, 93] width 37 height 8
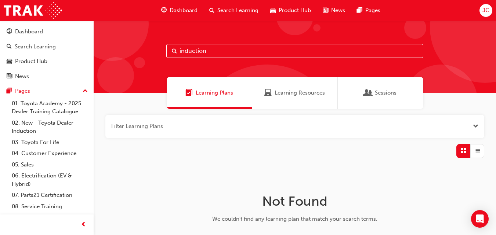
click at [238, 8] on span "Search Learning" at bounding box center [237, 10] width 41 height 8
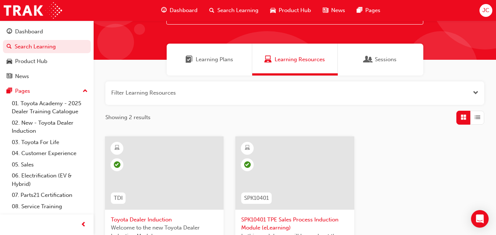
scroll to position [36, 0]
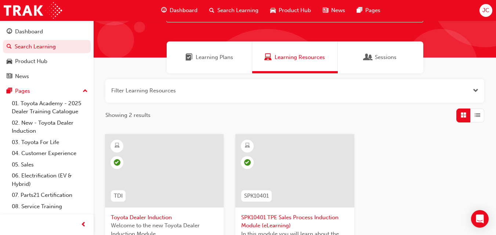
click at [383, 60] on span "Sessions" at bounding box center [386, 57] width 22 height 8
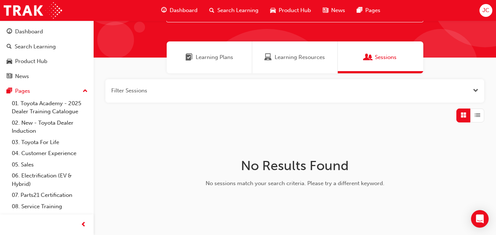
click at [287, 57] on span "Learning Resources" at bounding box center [299, 57] width 50 height 8
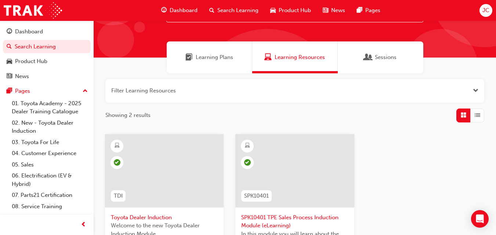
click at [474, 120] on div "button" at bounding box center [477, 116] width 14 height 14
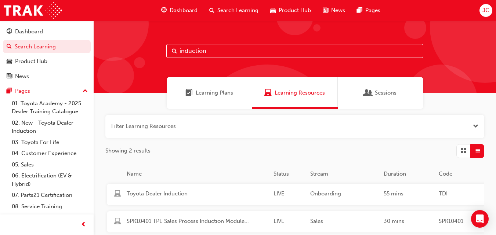
scroll to position [36, 0]
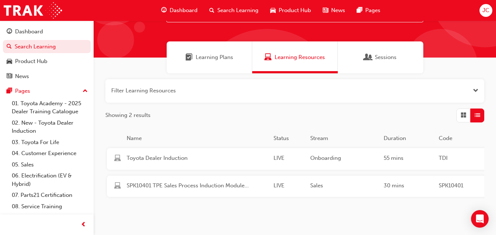
click at [190, 56] on span "Learning Plans" at bounding box center [188, 57] width 7 height 8
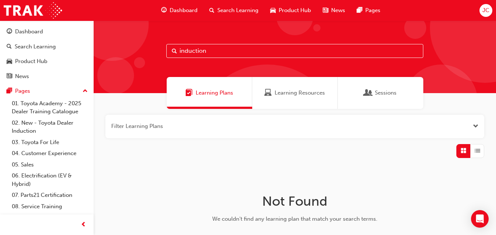
click at [472, 129] on button "button" at bounding box center [294, 126] width 379 height 23
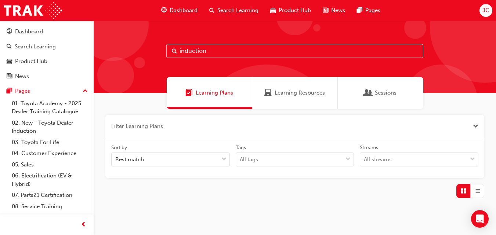
click at [472, 129] on button "button" at bounding box center [294, 126] width 379 height 23
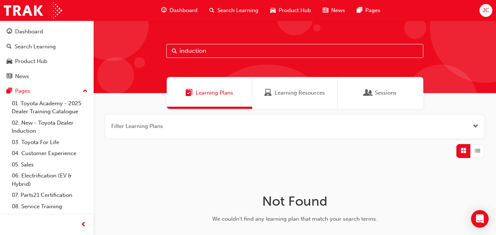
click at [288, 94] on span "Learning Resources" at bounding box center [299, 93] width 50 height 8
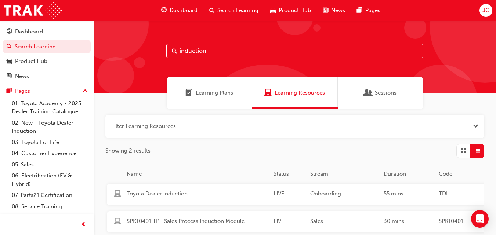
click at [240, 13] on span "Search Learning" at bounding box center [237, 10] width 41 height 8
click at [181, 11] on span "Dashboard" at bounding box center [183, 10] width 28 height 8
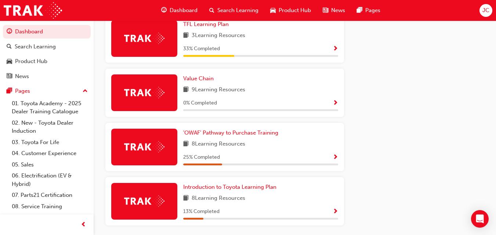
scroll to position [488, 0]
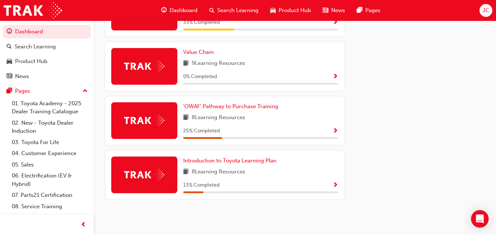
click at [328, 125] on div "'OWAF' Pathway to Purchase Training 8 Learning Resources 25 % Completed" at bounding box center [260, 120] width 155 height 37
drag, startPoint x: 331, startPoint y: 128, endPoint x: 261, endPoint y: 131, distance: 70.5
click at [261, 131] on div "25 % Completed" at bounding box center [260, 131] width 155 height 9
click at [235, 110] on link "'OWAF' Pathway to Purchase Training" at bounding box center [232, 106] width 98 height 8
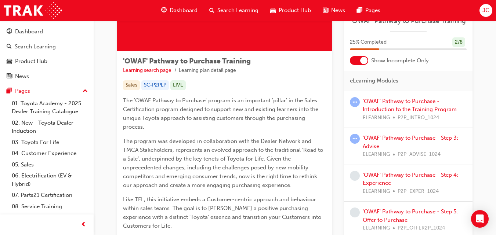
scroll to position [96, 0]
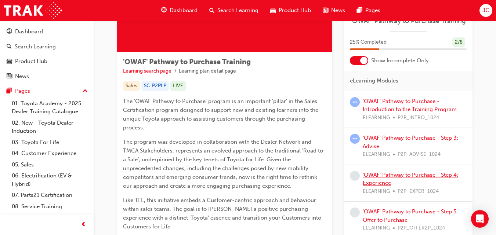
click at [431, 175] on link "'OWAF' Pathway to Purchase - Step 4: Experience" at bounding box center [409, 179] width 95 height 15
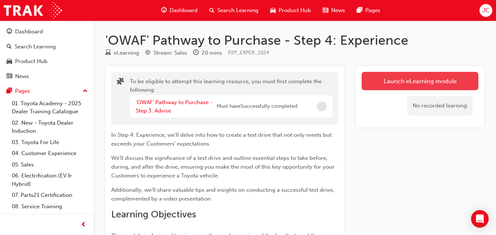
click at [417, 82] on button "Launch eLearning module" at bounding box center [419, 81] width 117 height 18
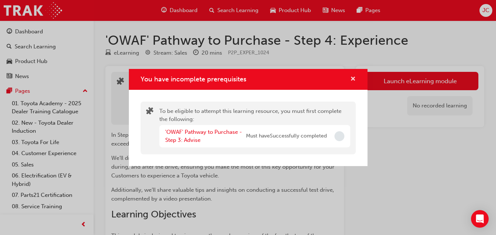
click at [352, 78] on span "cross-icon" at bounding box center [353, 79] width 6 height 7
